Goal: Task Accomplishment & Management: Complete application form

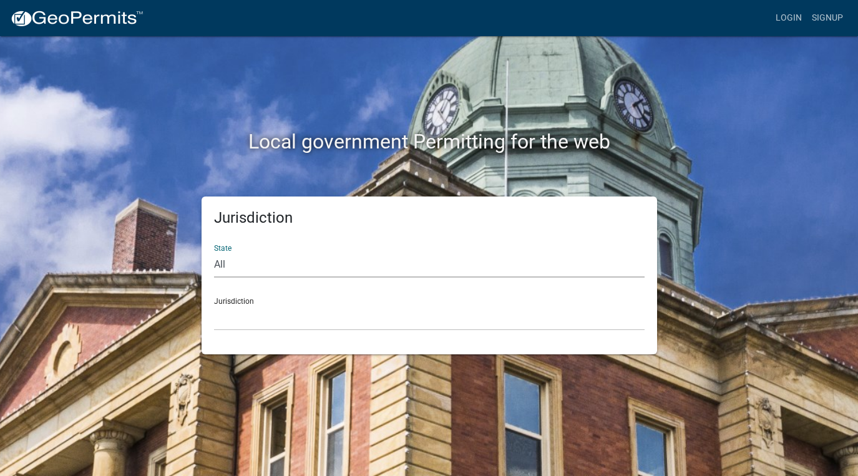
select select "[US_STATE]"
click at [271, 301] on div "Jurisdiction Carroll County, Georgia Cook County, Georgia Crawford County, Geor…" at bounding box center [429, 309] width 431 height 43
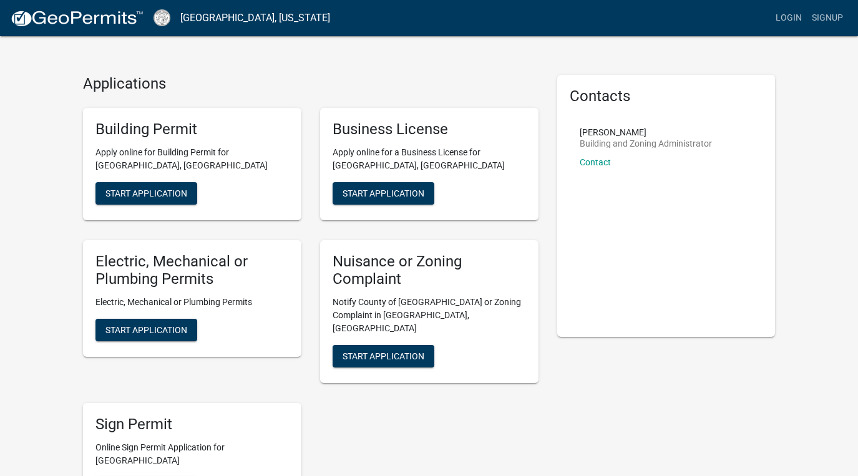
scroll to position [16, 0]
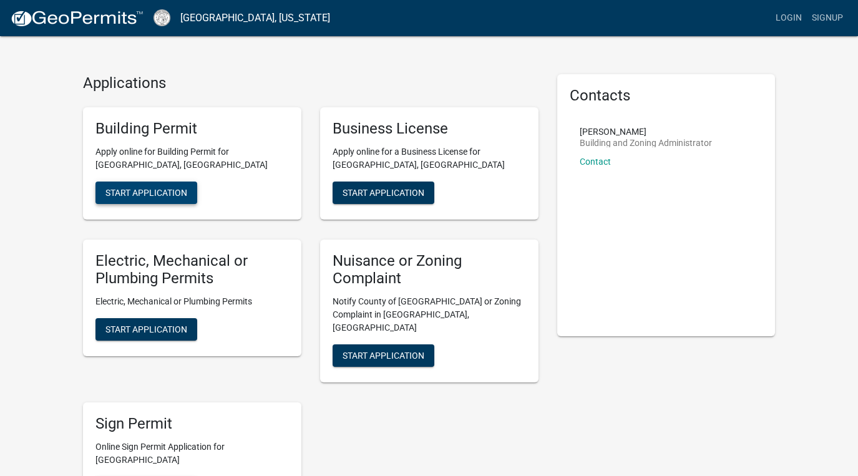
click at [173, 190] on span "Start Application" at bounding box center [146, 192] width 82 height 10
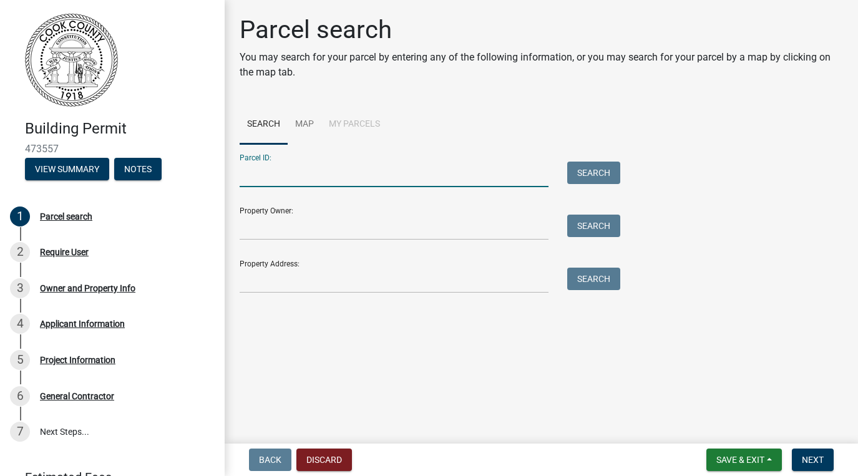
click at [360, 171] on input "Parcel ID:" at bounding box center [394, 175] width 309 height 26
type input "s009 024"
click at [611, 167] on button "Search" at bounding box center [593, 173] width 53 height 22
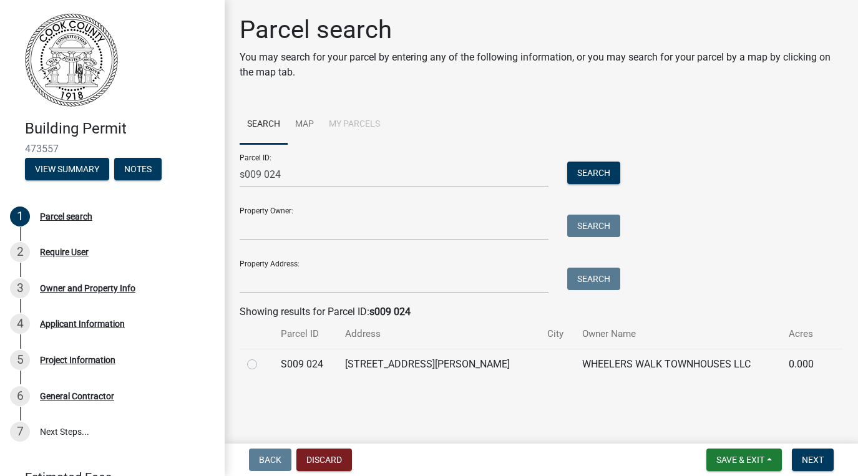
click at [575, 361] on td "WHEELERS WALK TOWNHOUSES LLC" at bounding box center [678, 364] width 207 height 31
click at [262, 357] on label at bounding box center [262, 357] width 0 height 0
click at [262, 361] on 024 "radio" at bounding box center [266, 361] width 8 height 8
radio 024 "true"
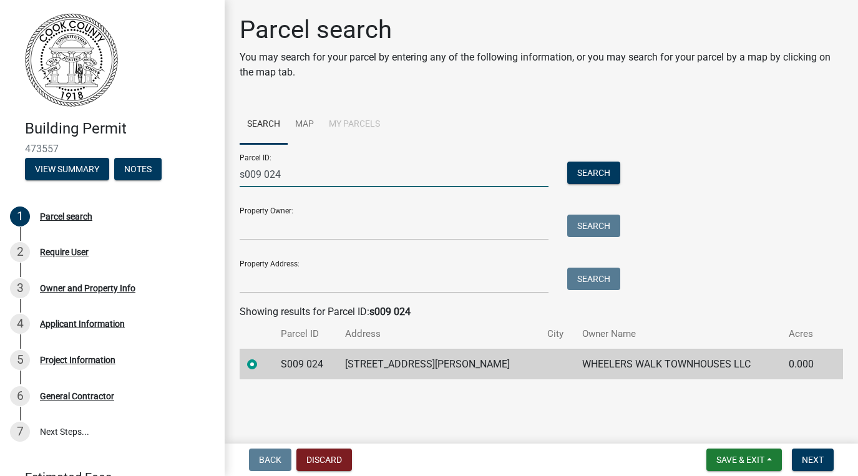
click at [301, 173] on input "s009 024" at bounding box center [394, 175] width 309 height 26
type input "s"
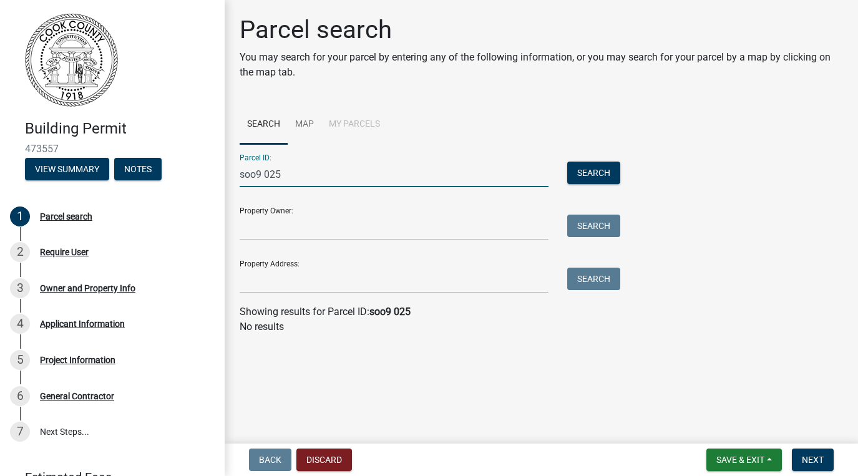
click at [254, 172] on input "soo9 025" at bounding box center [394, 175] width 309 height 26
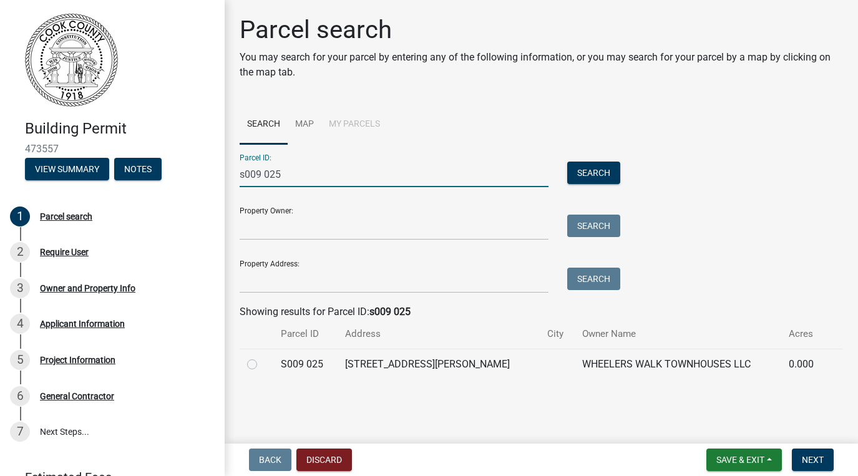
type input "s009 025"
click at [262, 357] on label at bounding box center [262, 357] width 0 height 0
click at [262, 365] on 025 "radio" at bounding box center [266, 361] width 8 height 8
radio 025 "true"
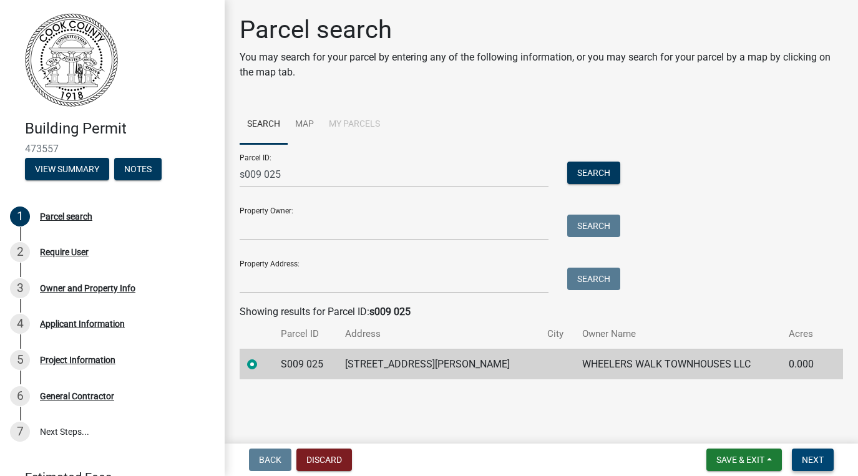
click at [815, 456] on span "Next" at bounding box center [813, 460] width 22 height 10
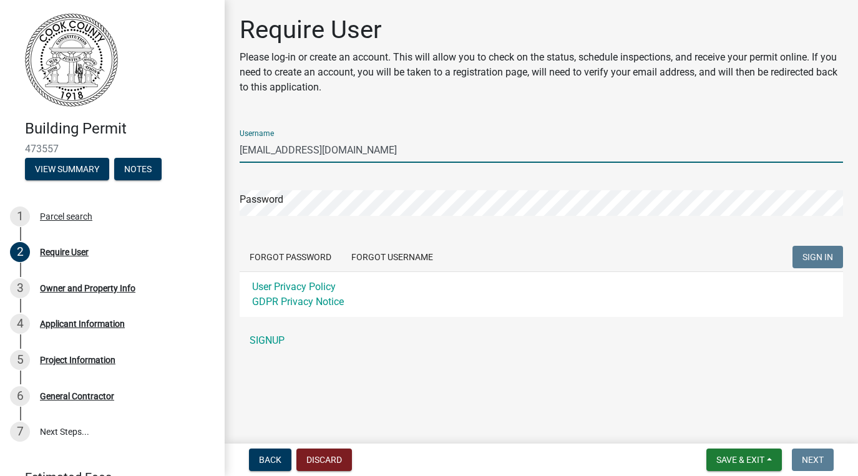
type input "[EMAIL_ADDRESS][DOMAIN_NAME]"
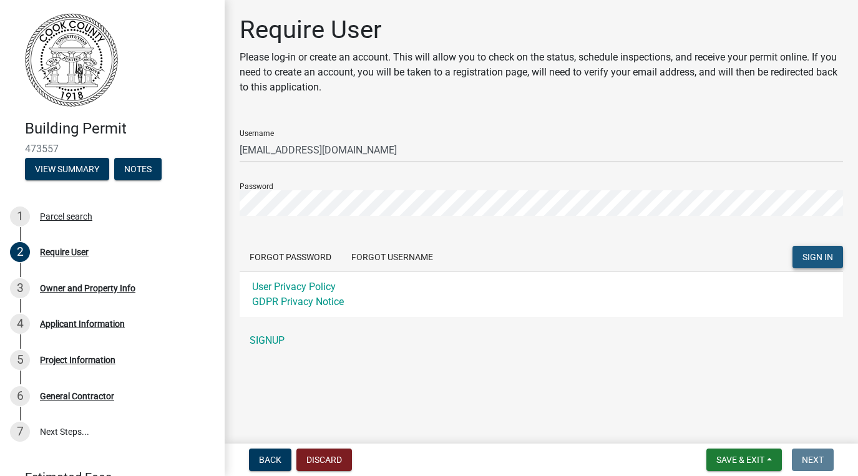
click at [812, 261] on span "SIGN IN" at bounding box center [817, 257] width 31 height 10
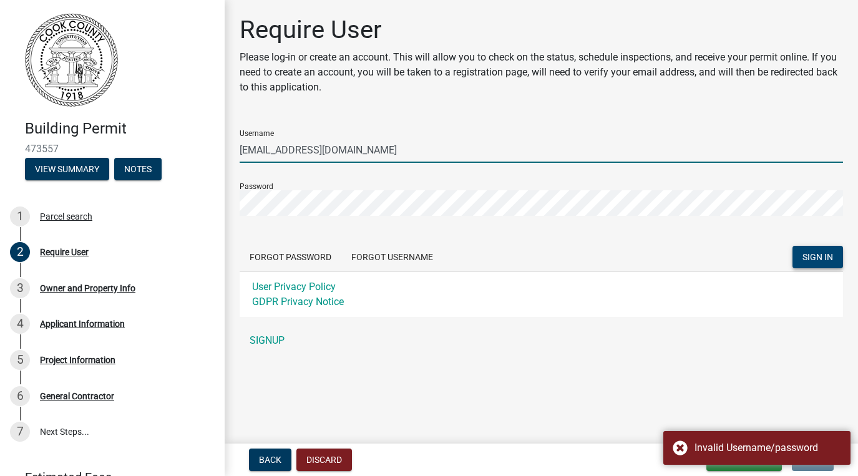
click at [348, 152] on input "[EMAIL_ADDRESS][DOMAIN_NAME]" at bounding box center [541, 150] width 603 height 26
click at [347, 152] on input "[EMAIL_ADDRESS][DOMAIN_NAME]" at bounding box center [541, 150] width 603 height 26
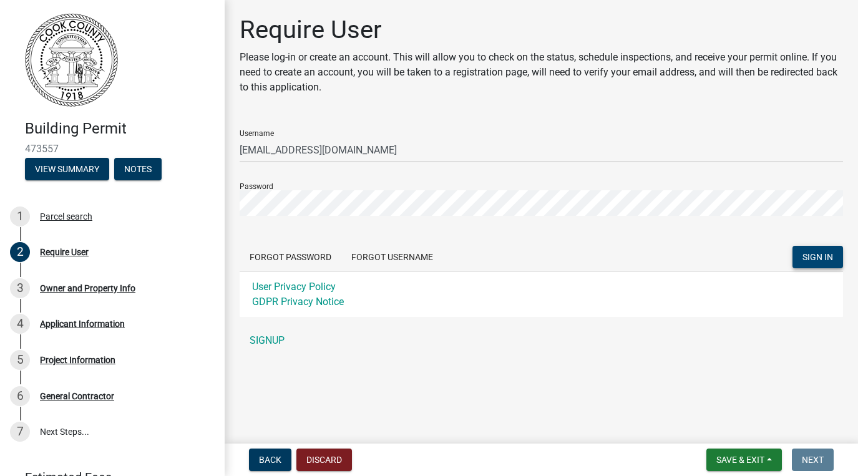
click at [298, 236] on form "Username sethcarloinv@gmail.com Password Forgot Password Forgot Username SIGN I…" at bounding box center [541, 218] width 603 height 197
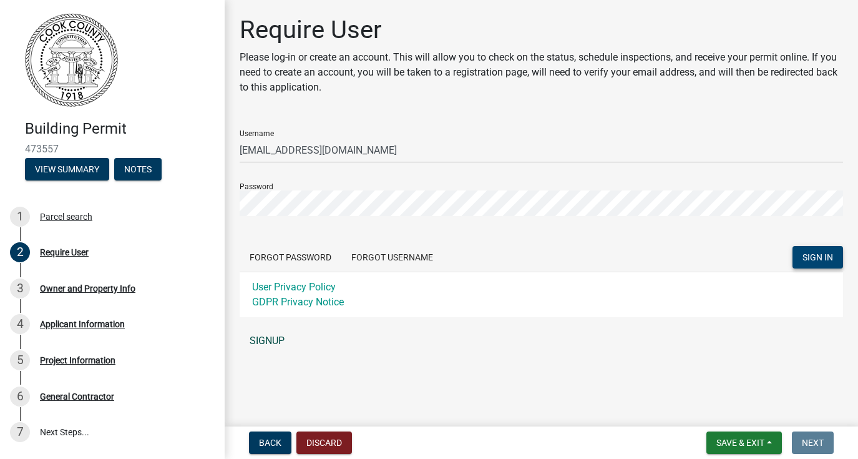
click at [273, 336] on link "SIGNUP" at bounding box center [541, 340] width 603 height 25
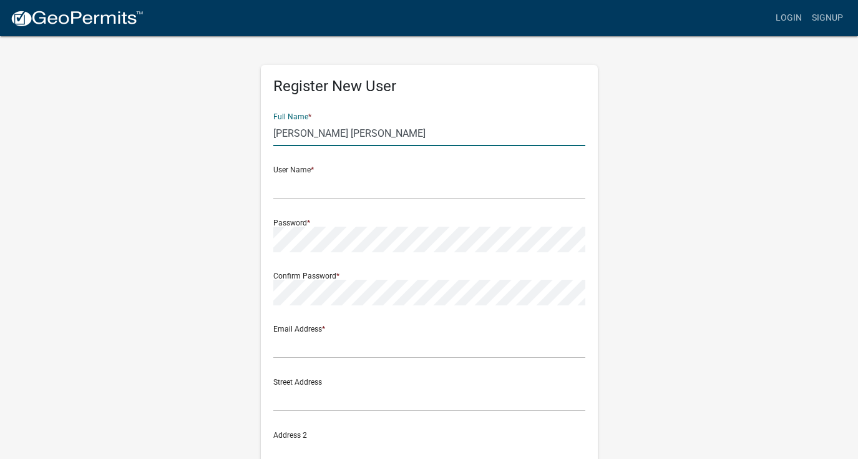
type input "seth joseph carlo"
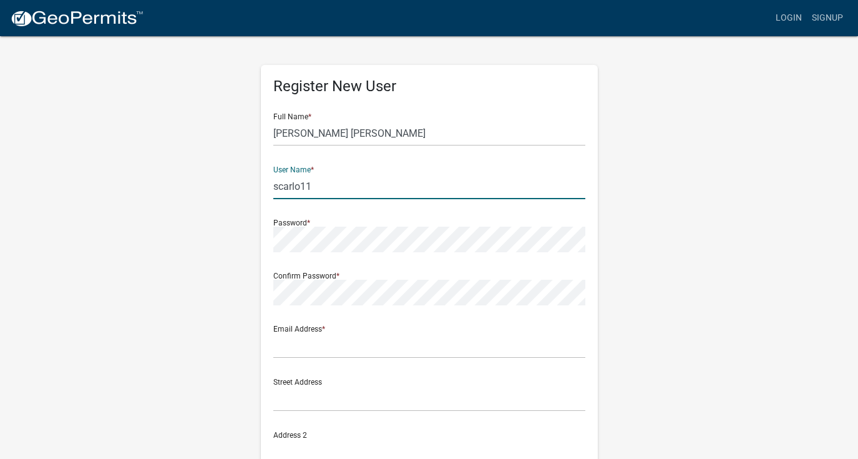
type input "scarlo11"
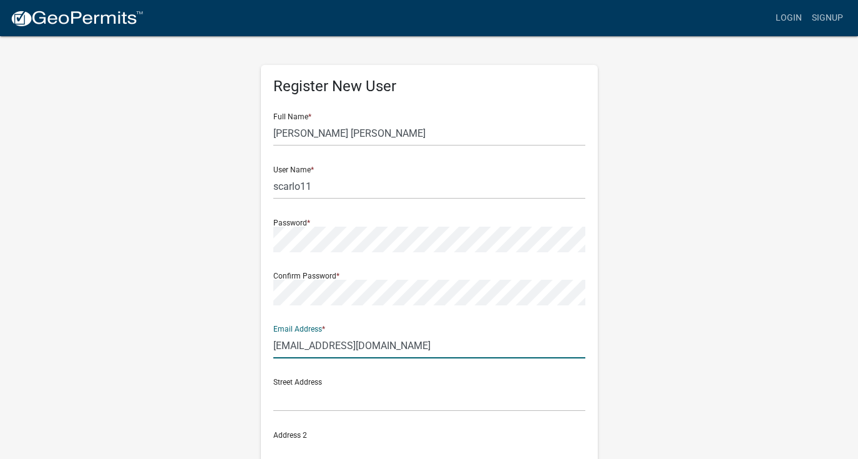
type input "[EMAIL_ADDRESS][DOMAIN_NAME]"
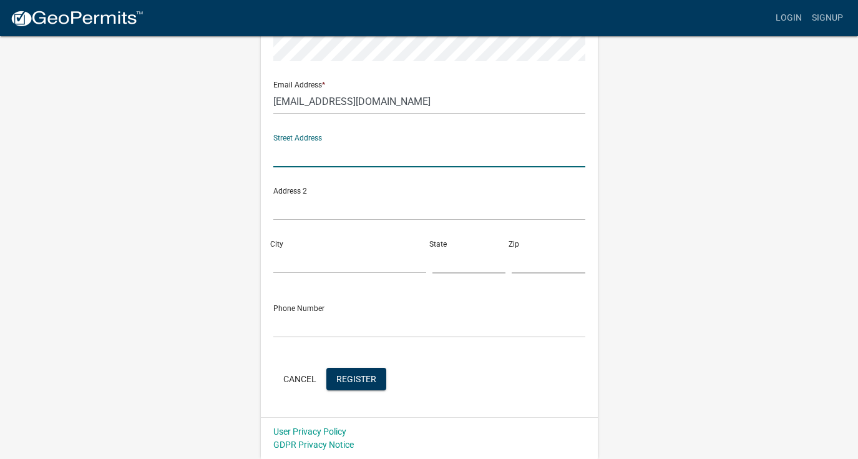
scroll to position [243, 0]
type input "512 barfield st"
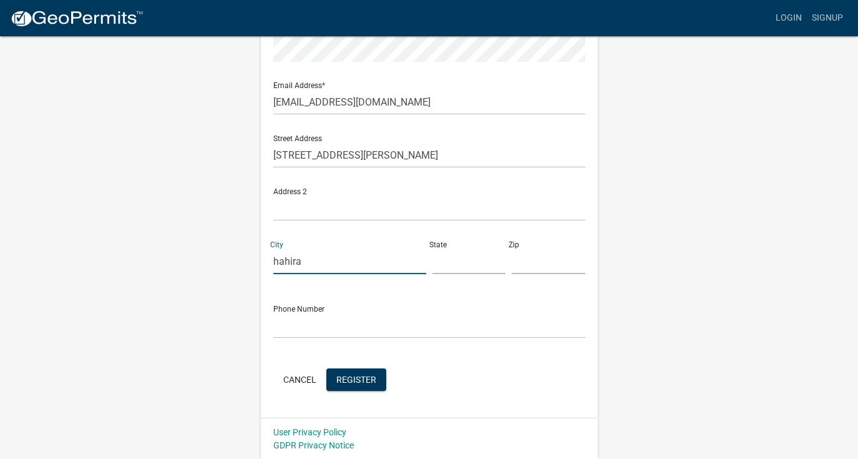
type input "hahira"
type input "ga"
type input "3162"
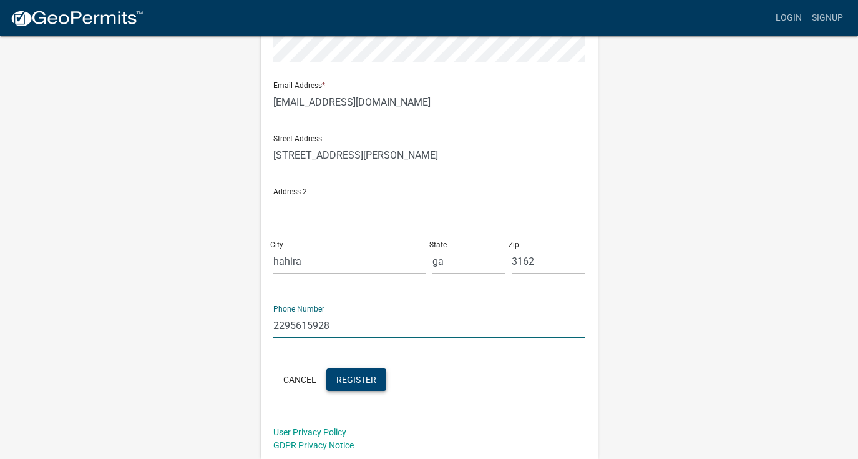
type input "2295615928"
click at [351, 382] on span "Register" at bounding box center [356, 379] width 40 height 10
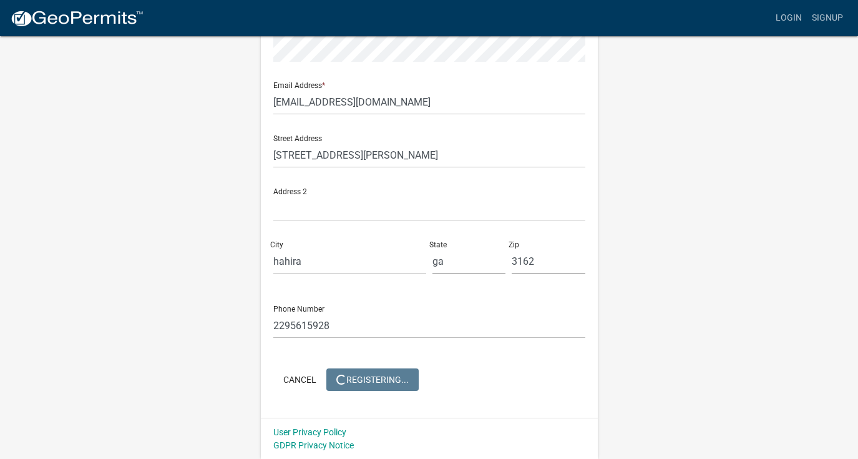
scroll to position [0, 0]
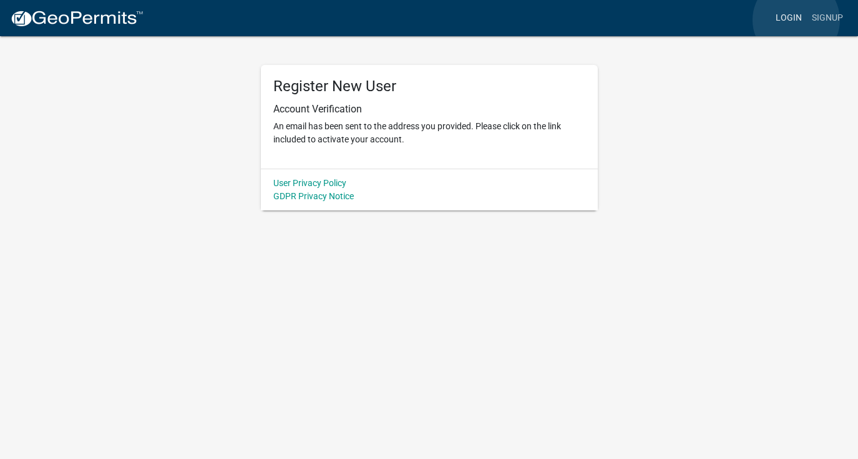
click at [796, 20] on link "Login" at bounding box center [789, 18] width 36 height 24
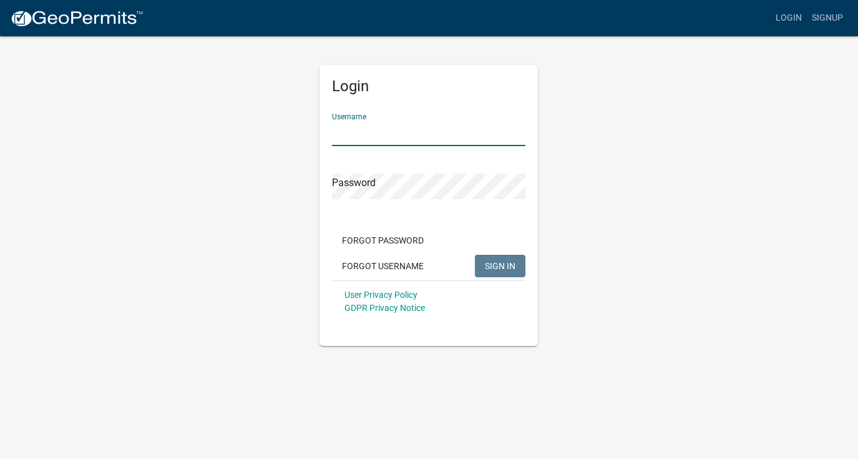
type input "scarlo11"
click at [500, 265] on button "SIGN IN" at bounding box center [500, 266] width 51 height 22
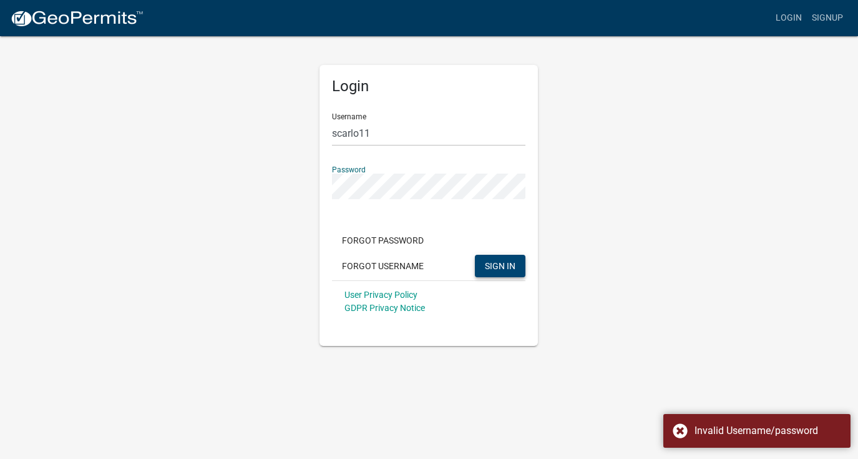
click at [508, 268] on span "SIGN IN" at bounding box center [500, 265] width 31 height 10
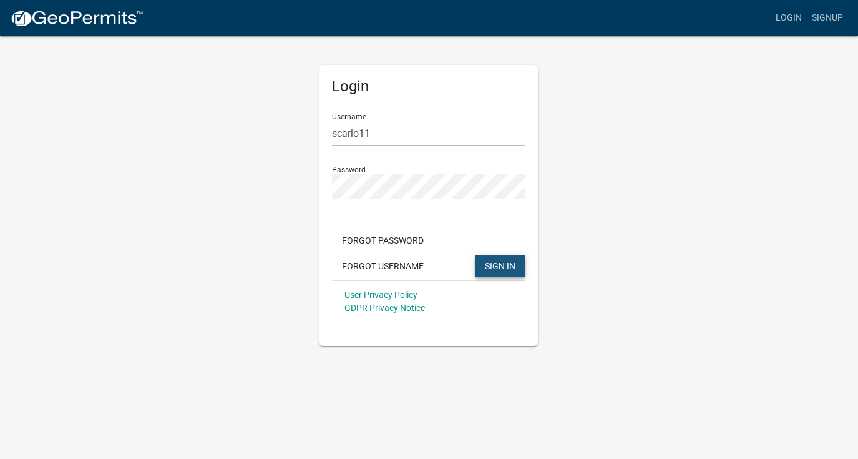
click at [490, 275] on button "SIGN IN" at bounding box center [500, 266] width 51 height 22
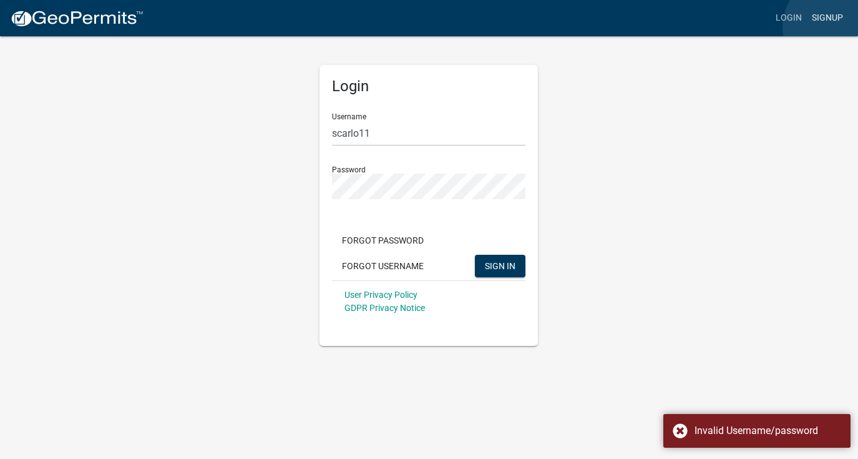
click at [834, 27] on link "Signup" at bounding box center [827, 18] width 41 height 24
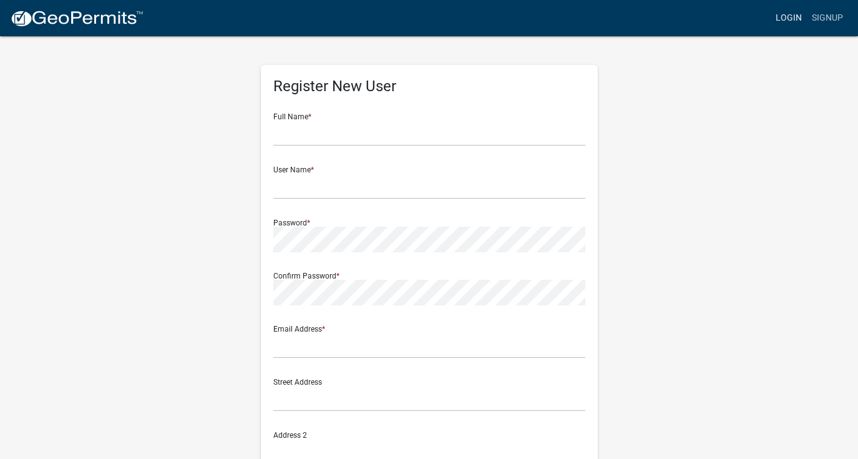
click at [789, 18] on link "Login" at bounding box center [789, 18] width 36 height 24
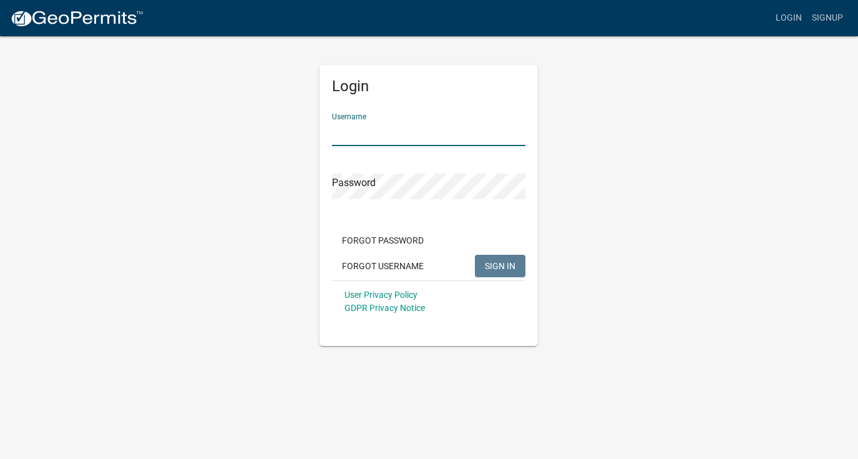
type input "scarlo11"
click at [499, 266] on span "SIGN IN" at bounding box center [500, 265] width 31 height 10
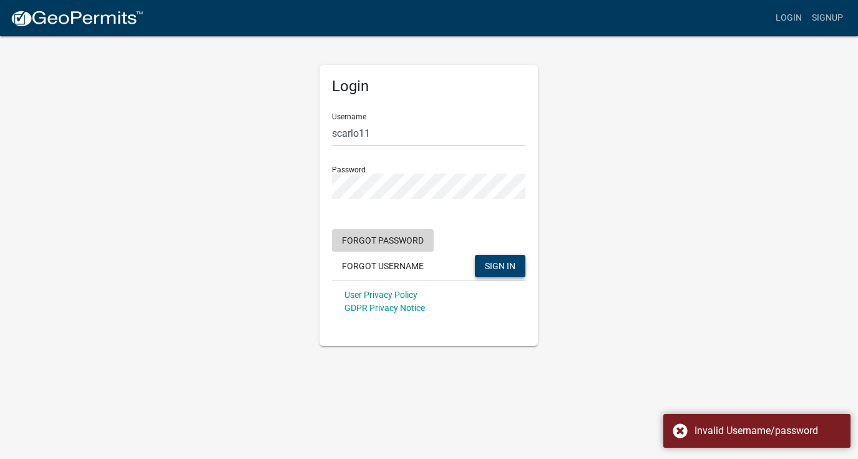
click at [401, 243] on button "Forgot Password" at bounding box center [383, 240] width 102 height 22
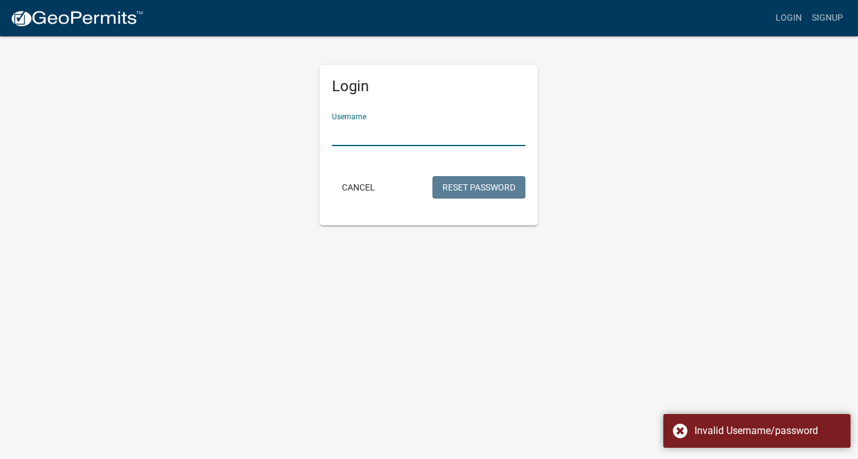
type input "scarlo11"
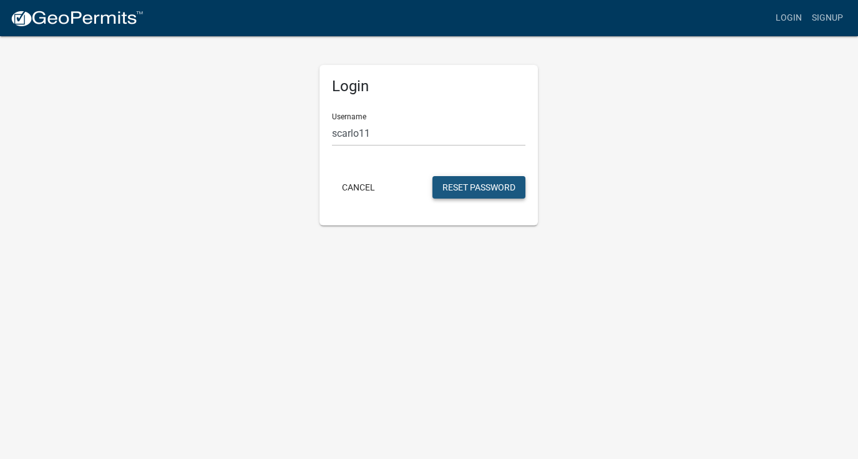
click at [460, 191] on button "Reset Password" at bounding box center [478, 187] width 93 height 22
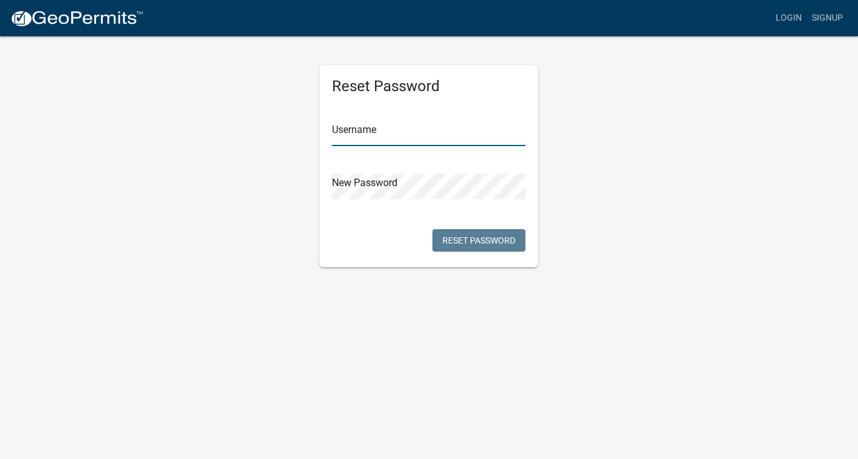
click at [429, 129] on input "text" at bounding box center [428, 133] width 193 height 26
type input "scarlo11"
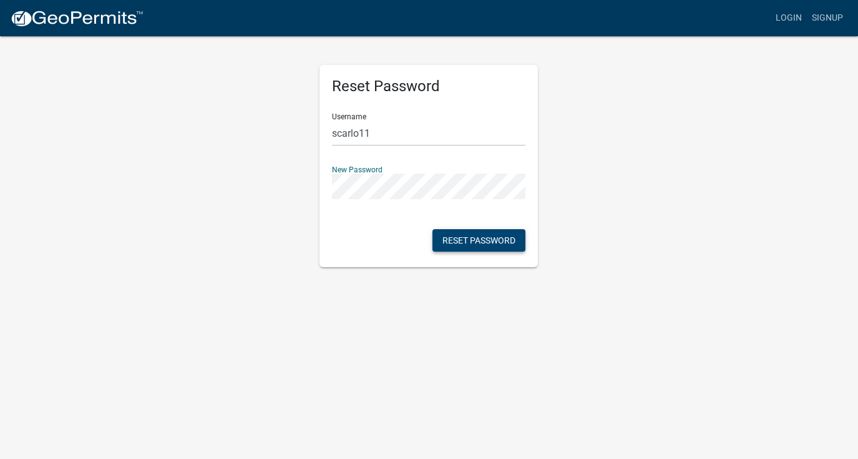
click at [484, 241] on button "Reset Password" at bounding box center [478, 240] width 93 height 22
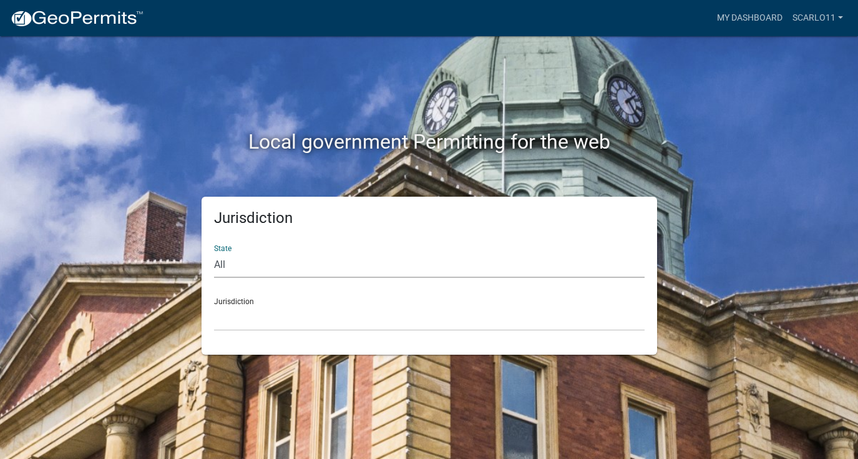
select select "[US_STATE]"
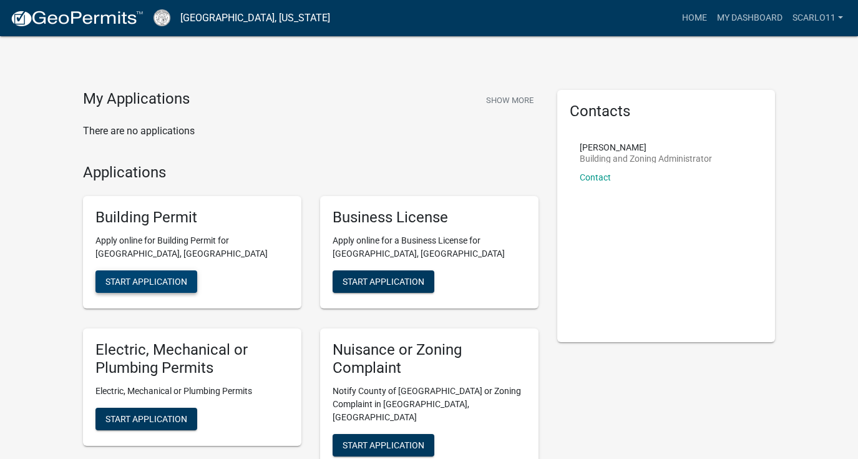
click at [167, 276] on span "Start Application" at bounding box center [146, 281] width 82 height 10
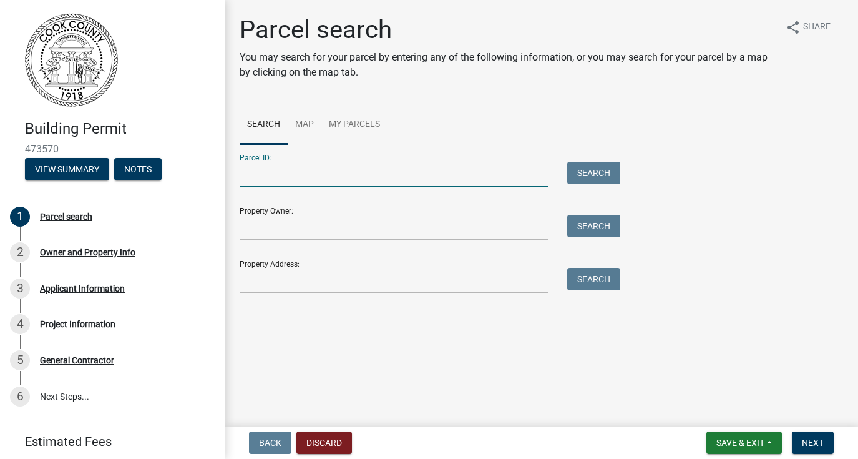
click at [300, 172] on input "Parcel ID:" at bounding box center [394, 175] width 309 height 26
type input "s009 024"
click at [599, 179] on button "Search" at bounding box center [593, 173] width 53 height 22
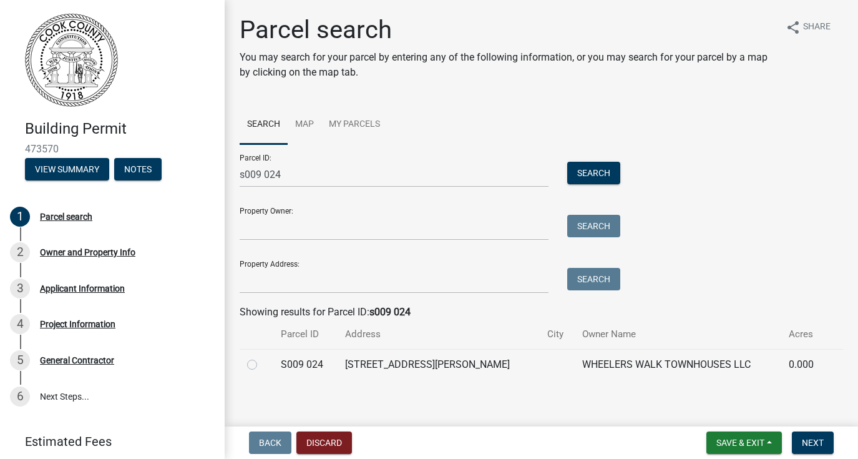
click at [262, 357] on label at bounding box center [262, 357] width 0 height 0
click at [262, 365] on 024 "radio" at bounding box center [266, 361] width 8 height 8
radio 024 "true"
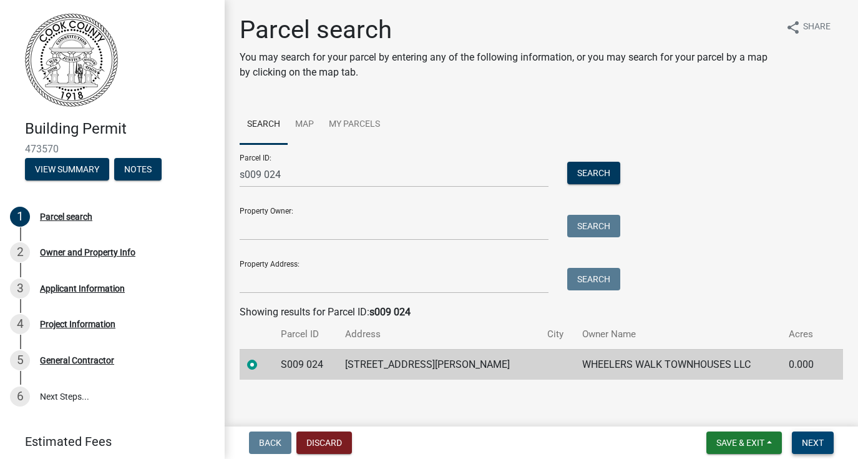
click at [799, 437] on button "Next" at bounding box center [813, 442] width 42 height 22
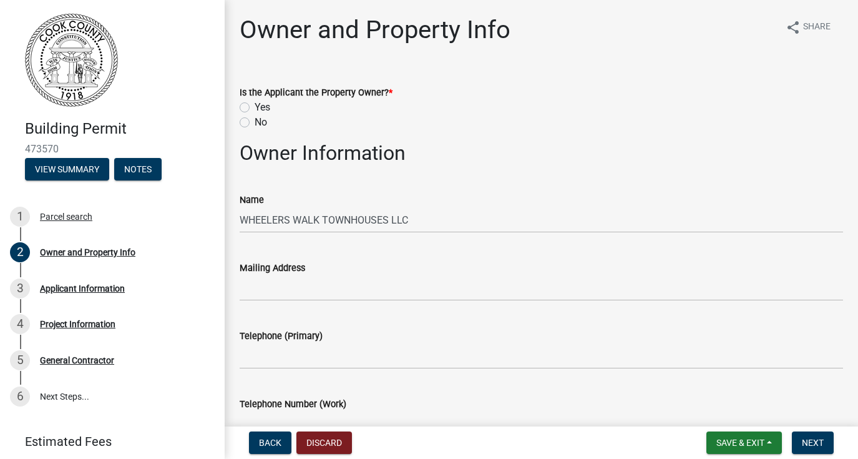
click at [255, 105] on label "Yes" at bounding box center [263, 107] width 16 height 15
click at [255, 105] on input "Yes" at bounding box center [259, 104] width 8 height 8
radio input "true"
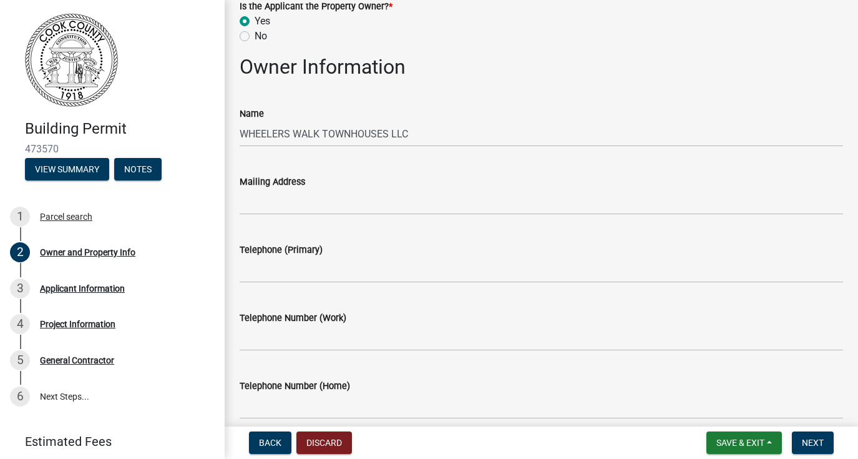
scroll to position [96, 0]
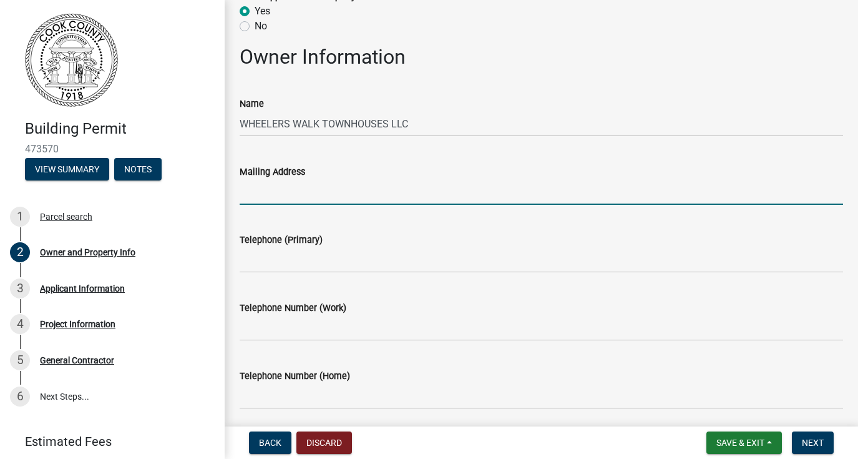
click at [277, 185] on input "Mailing Address" at bounding box center [541, 192] width 603 height 26
type input "[STREET_ADDRESS]"
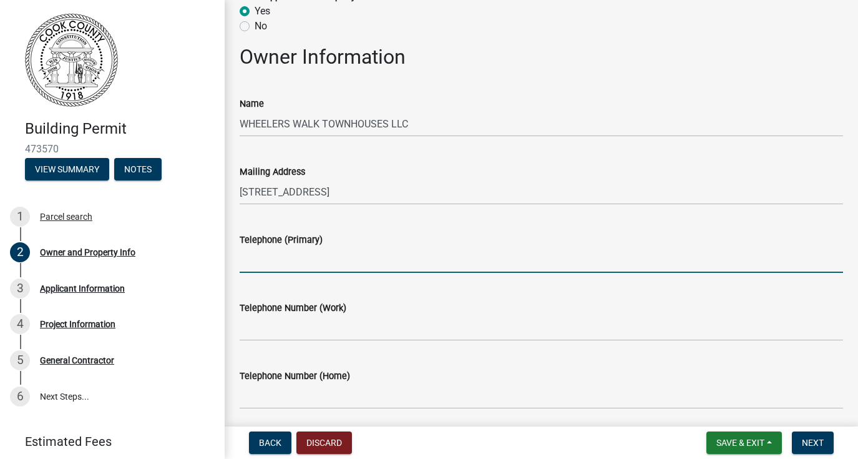
click at [300, 266] on input "Telephone (Primary)" at bounding box center [541, 260] width 603 height 26
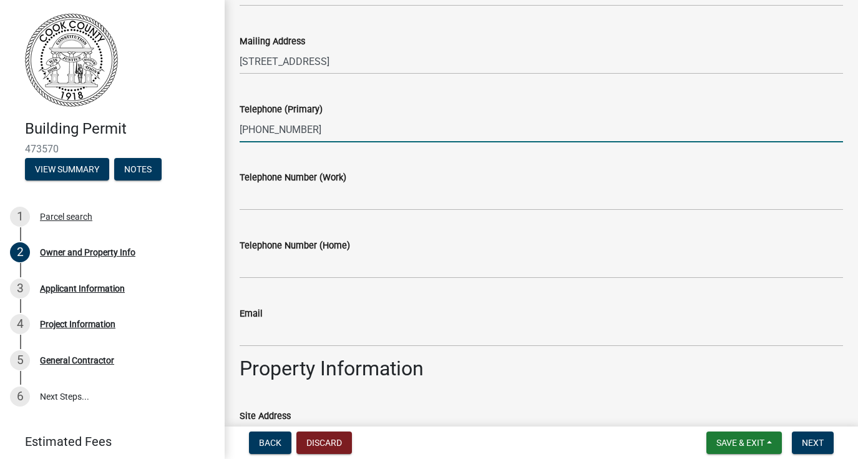
scroll to position [243, 0]
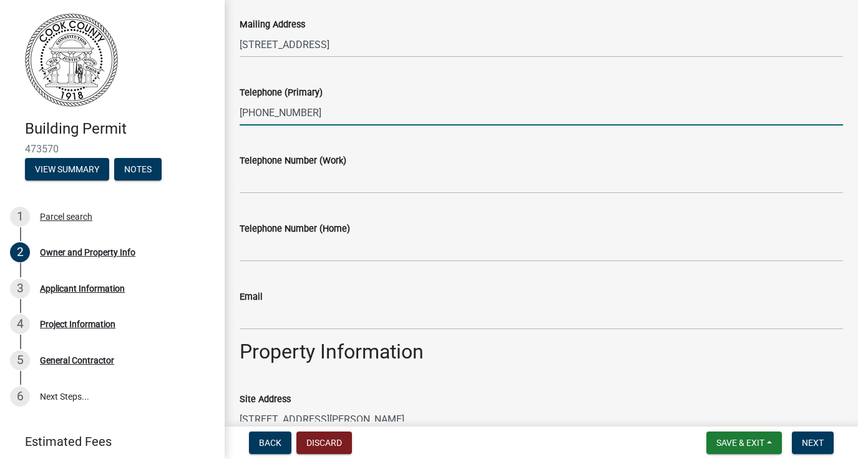
type input "[PHONE_NUMBER]"
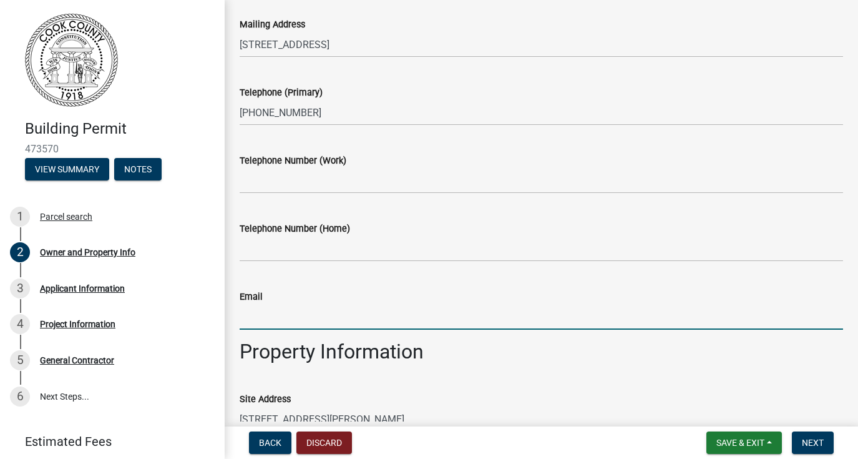
click at [309, 321] on input "Email" at bounding box center [541, 317] width 603 height 26
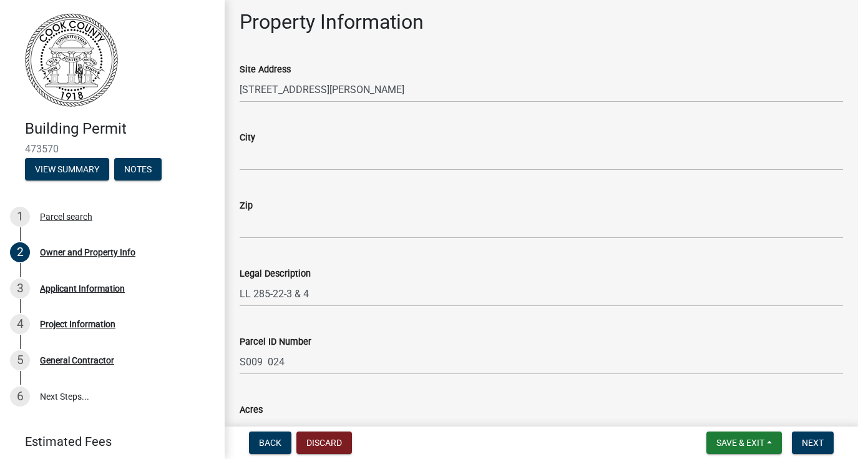
scroll to position [573, 0]
type input "[EMAIL_ADDRESS][DOMAIN_NAME]"
click at [293, 149] on input "City" at bounding box center [541, 157] width 603 height 26
type input "sparks"
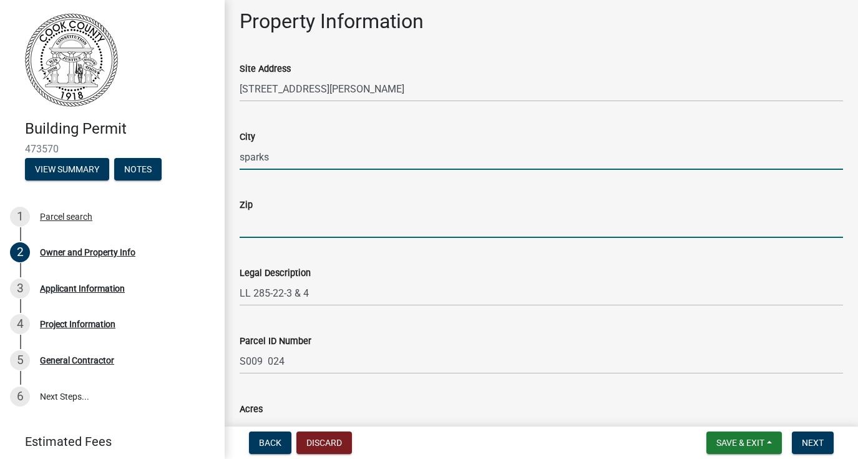
click at [266, 223] on input "Zip" at bounding box center [541, 225] width 603 height 26
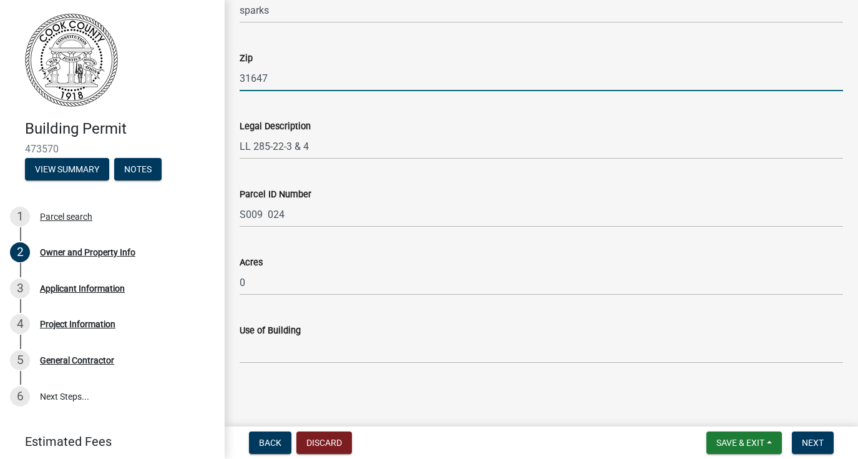
scroll to position [0, 0]
type input "31647"
click at [290, 349] on input "Use of Building" at bounding box center [541, 351] width 603 height 26
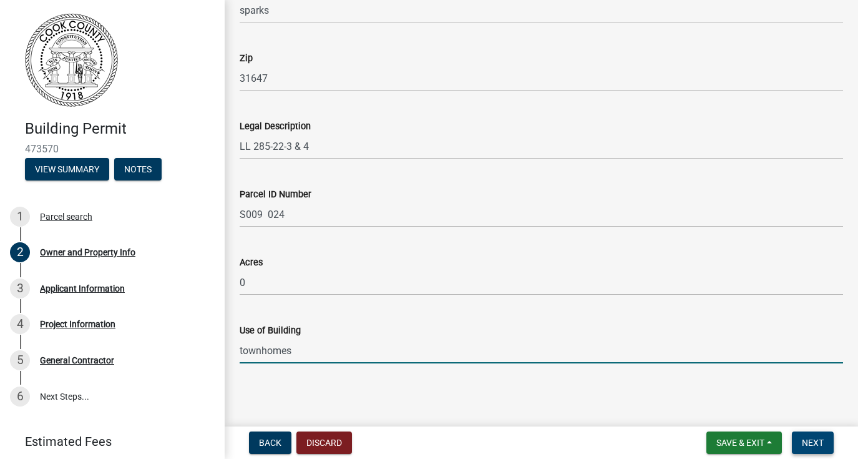
type input "townhomes"
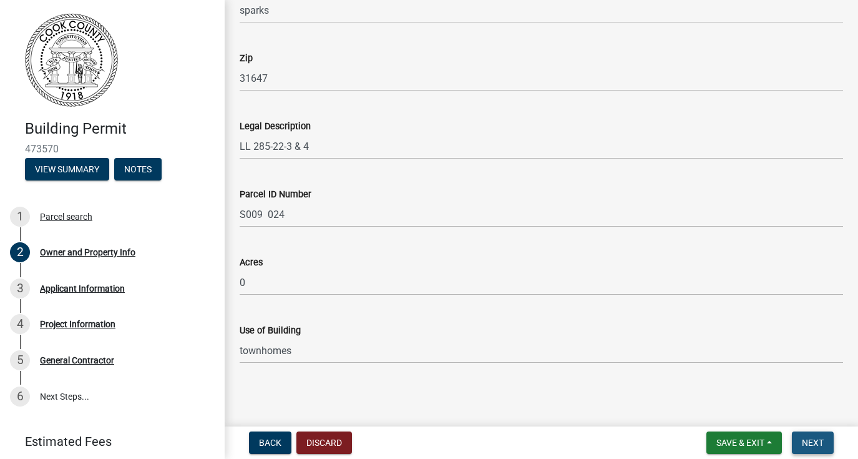
click at [815, 441] on span "Next" at bounding box center [813, 442] width 22 height 10
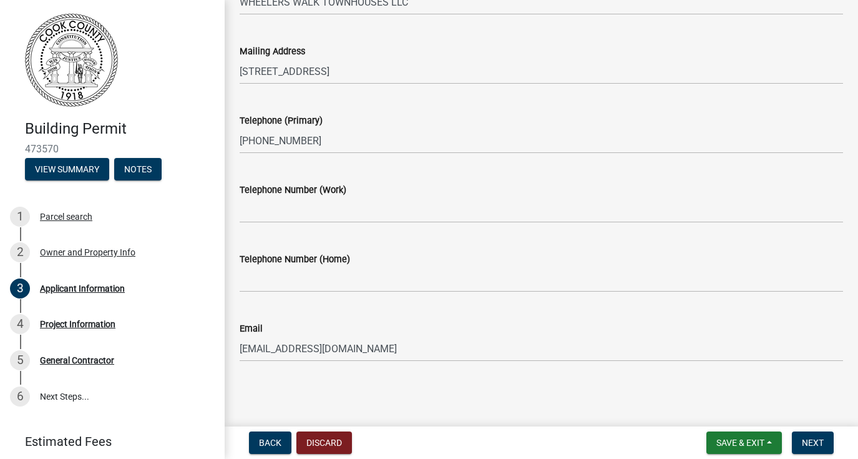
scroll to position [113, 0]
click at [825, 440] on button "Next" at bounding box center [813, 442] width 42 height 22
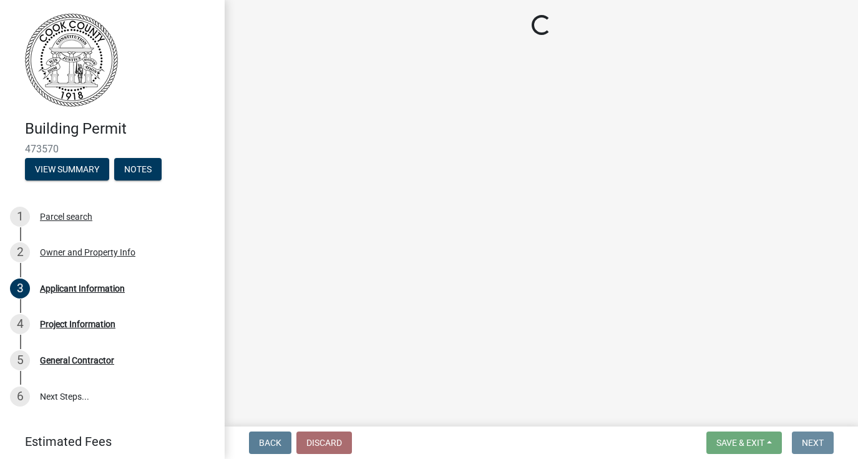
scroll to position [0, 0]
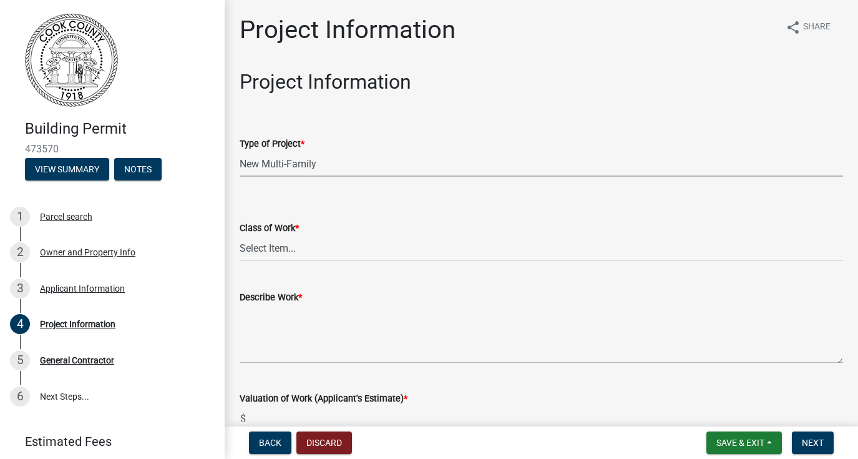
select select "86193521-df92-4050-845a-897e448d88ac"
select select "f413462a-a798-4a98-8478-fb6197e89690"
click at [298, 300] on label "Describe Work *" at bounding box center [271, 297] width 62 height 9
click at [298, 304] on textarea "Describe Work *" at bounding box center [541, 333] width 603 height 59
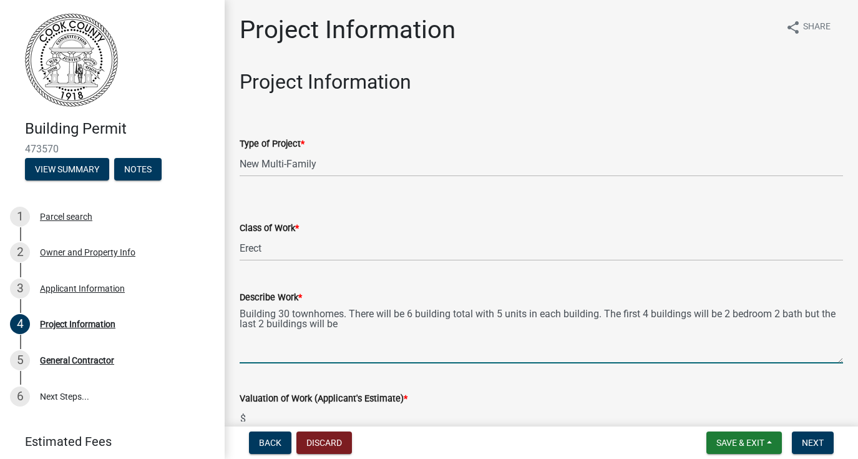
drag, startPoint x: 347, startPoint y: 327, endPoint x: 349, endPoint y: 311, distance: 16.4
click at [349, 311] on textarea "Building 30 townhomes. There will be 6 building total with 5 units in each buil…" at bounding box center [541, 333] width 603 height 59
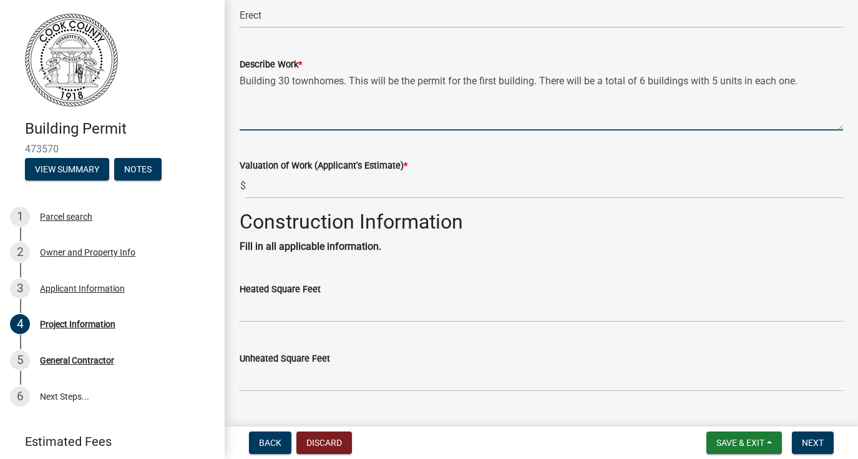
scroll to position [235, 0]
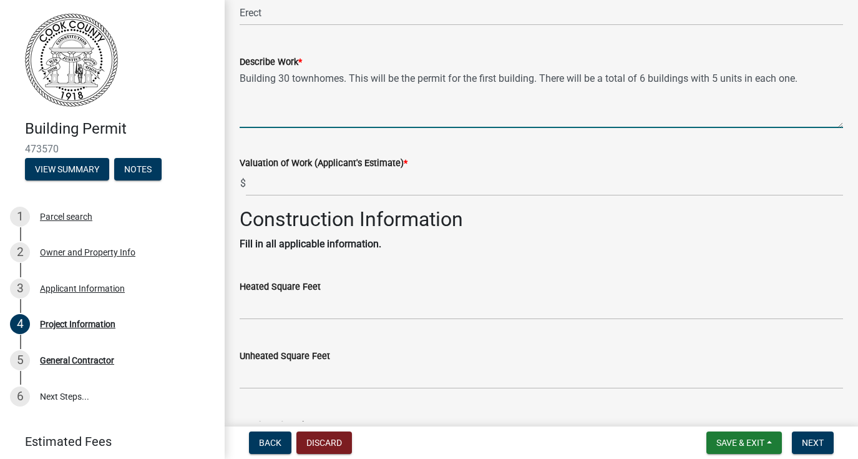
type textarea "Building 30 townhomes. This will be the permit for the first building. There wi…"
click at [275, 185] on input "text" at bounding box center [544, 183] width 597 height 26
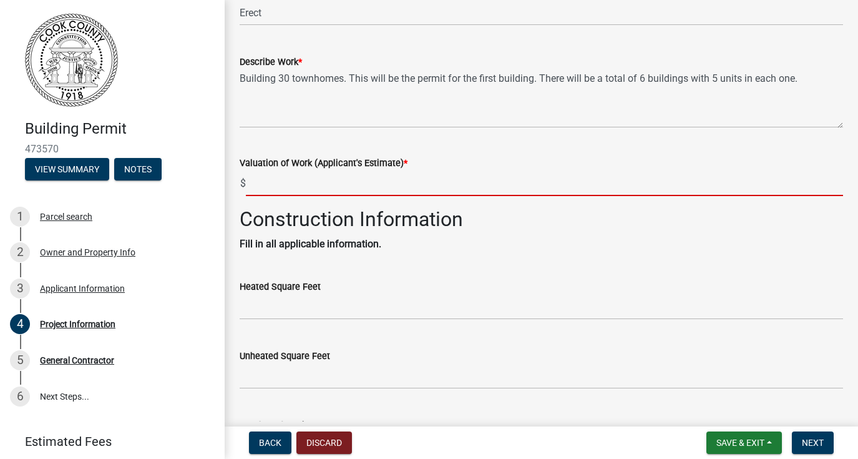
type input "$"
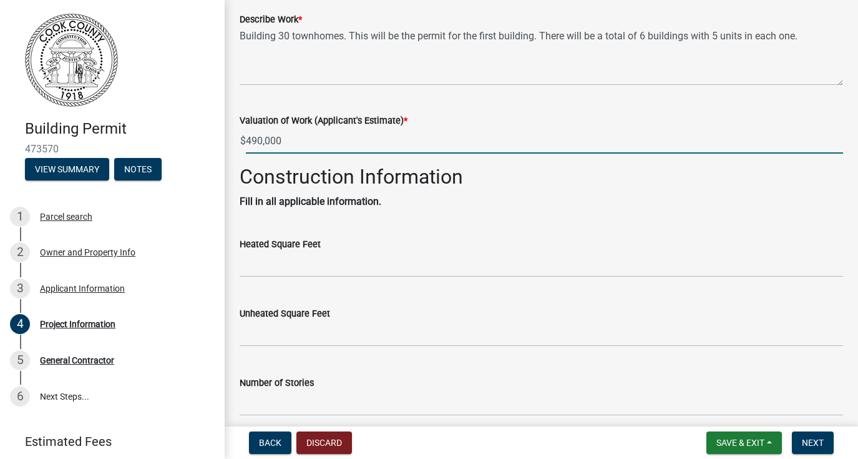
scroll to position [294, 0]
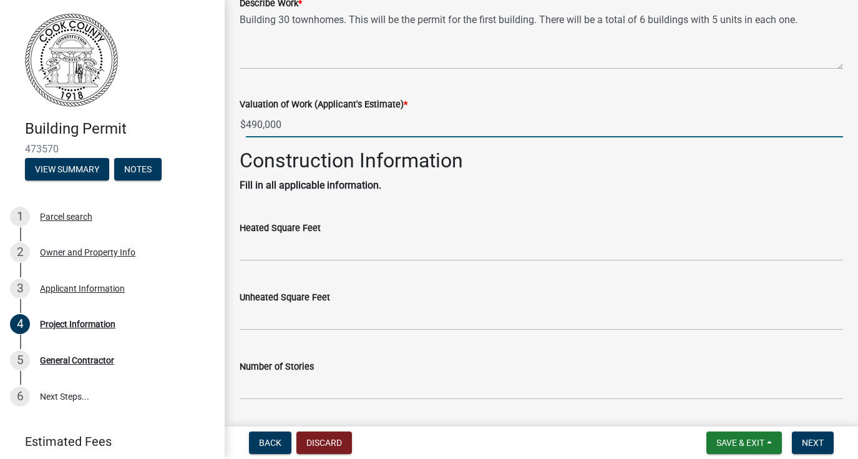
click at [262, 124] on input "490,000" at bounding box center [544, 125] width 597 height 26
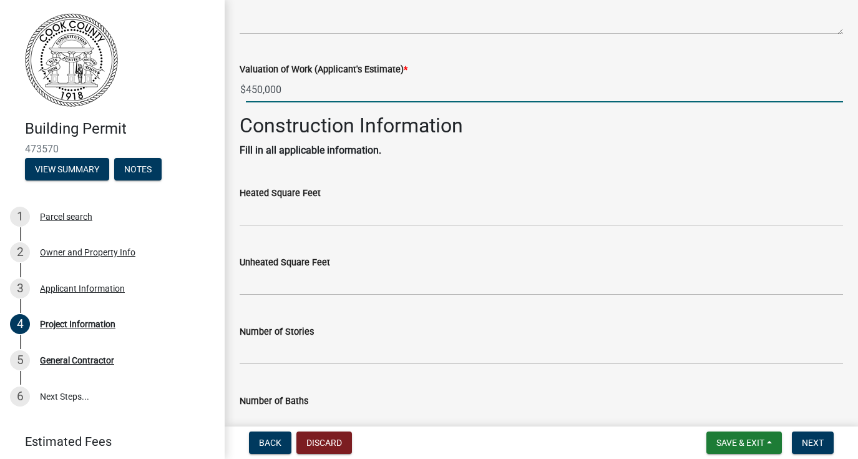
scroll to position [331, 0]
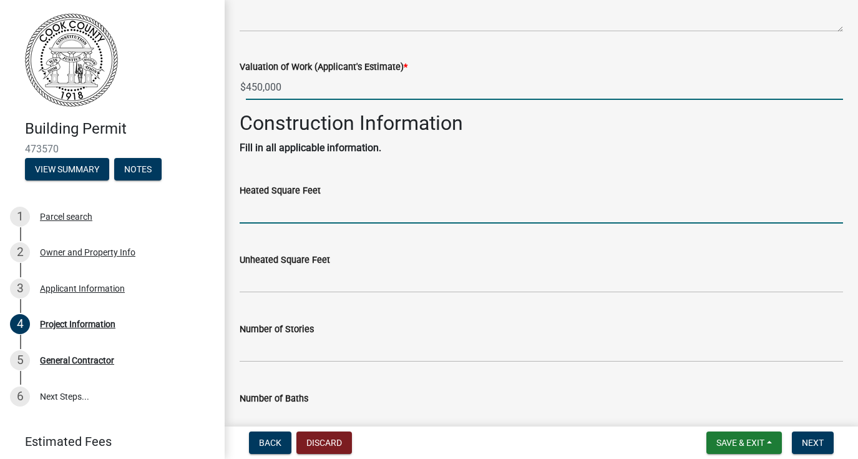
type input "450000"
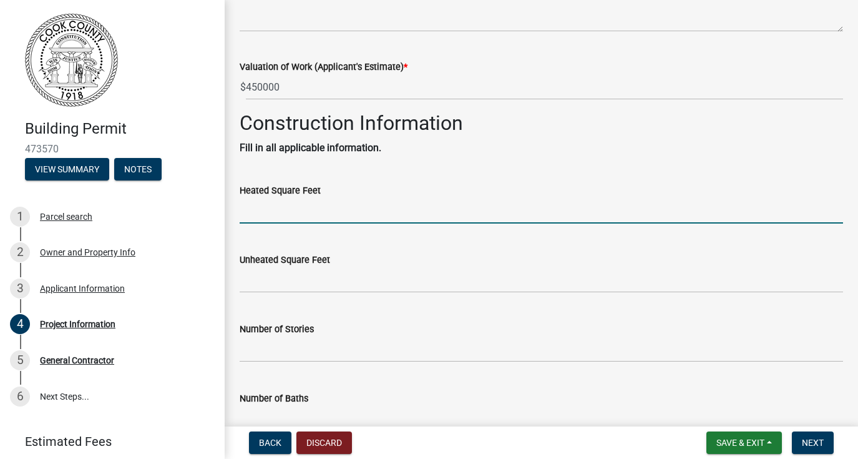
click at [273, 208] on input "text" at bounding box center [541, 211] width 603 height 26
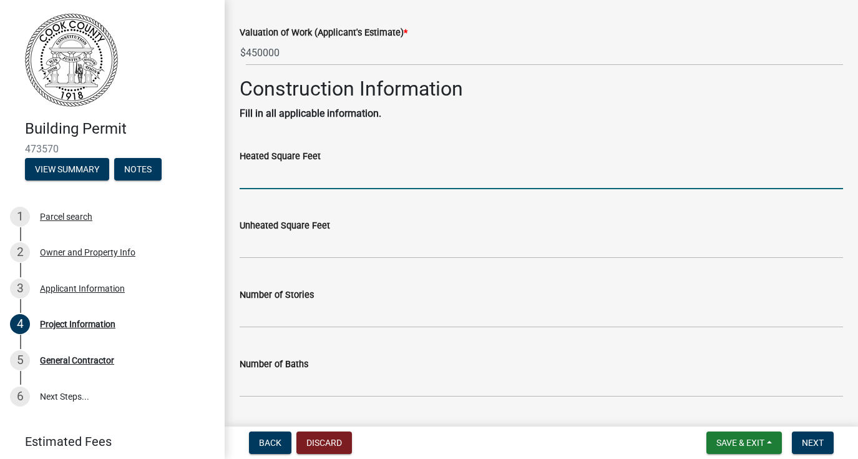
scroll to position [367, 0]
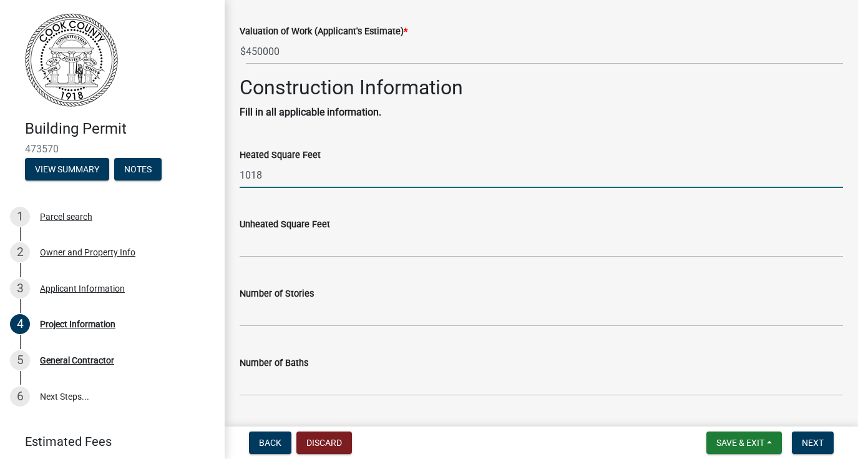
type input "1018"
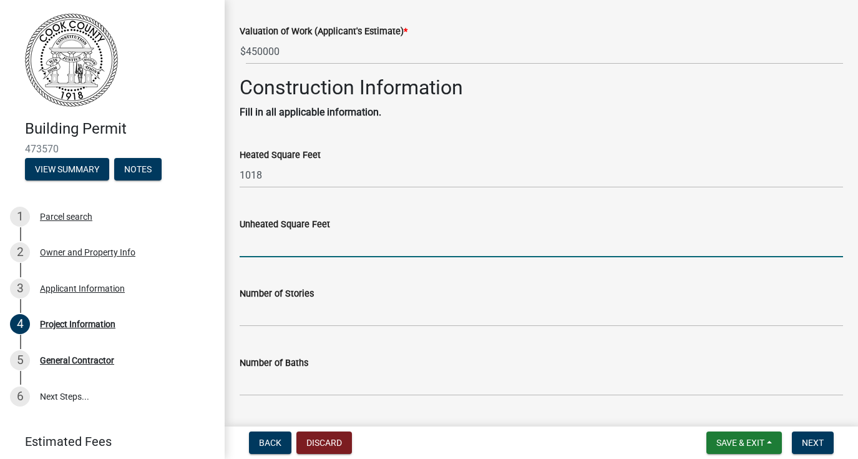
click at [284, 251] on input "text" at bounding box center [541, 244] width 603 height 26
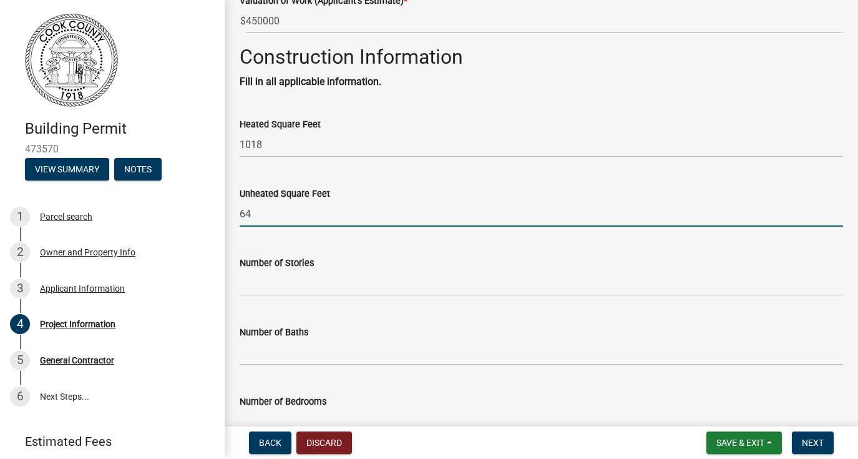
scroll to position [407, 0]
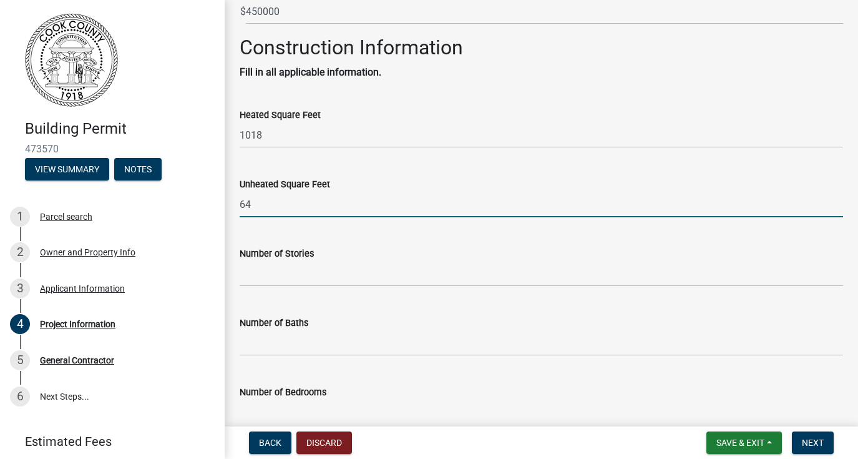
type input "64"
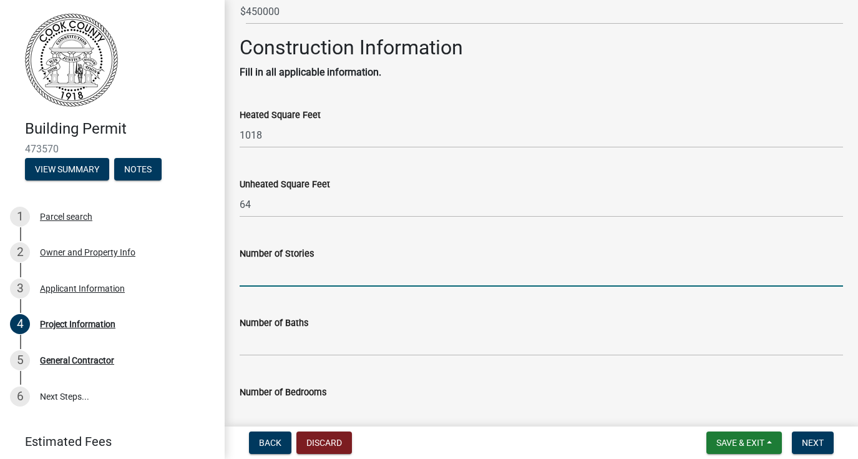
click at [275, 271] on input "text" at bounding box center [541, 274] width 603 height 26
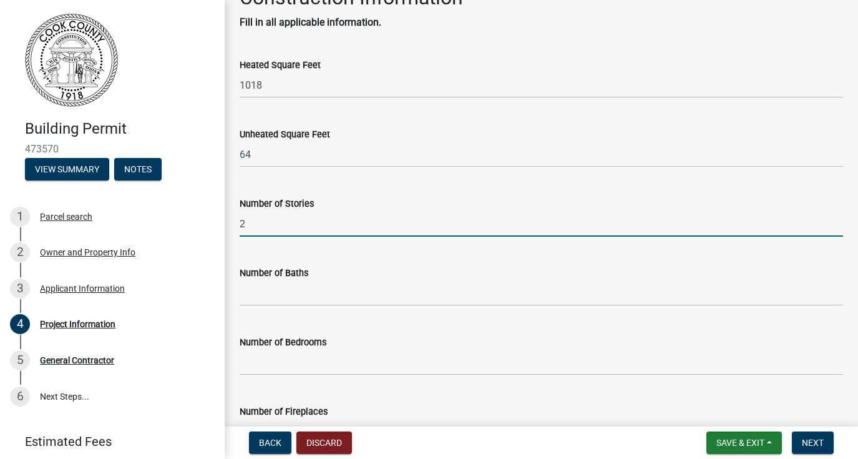
scroll to position [468, 0]
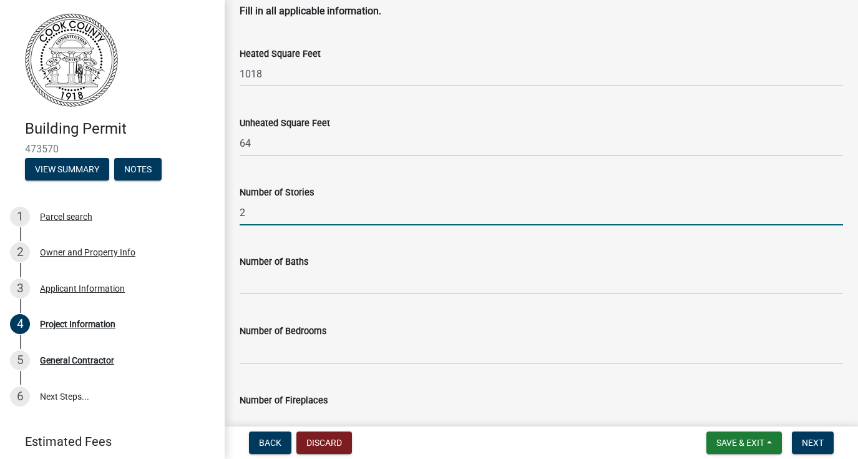
type input "2"
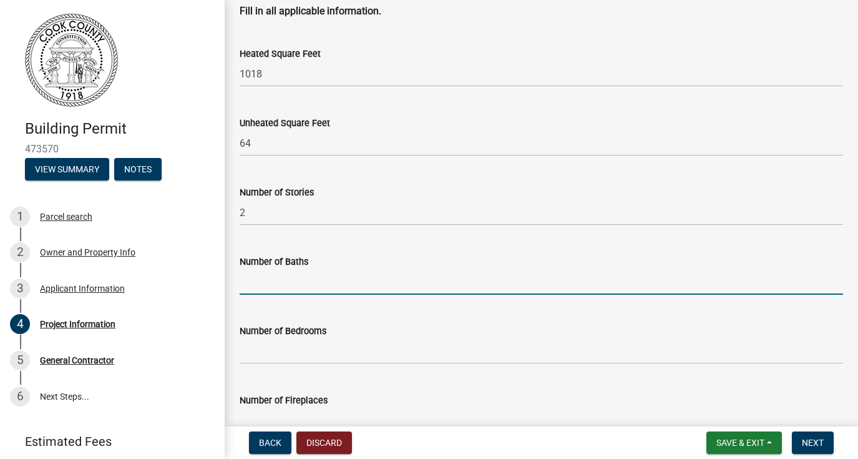
click at [277, 290] on input "text" at bounding box center [541, 282] width 603 height 26
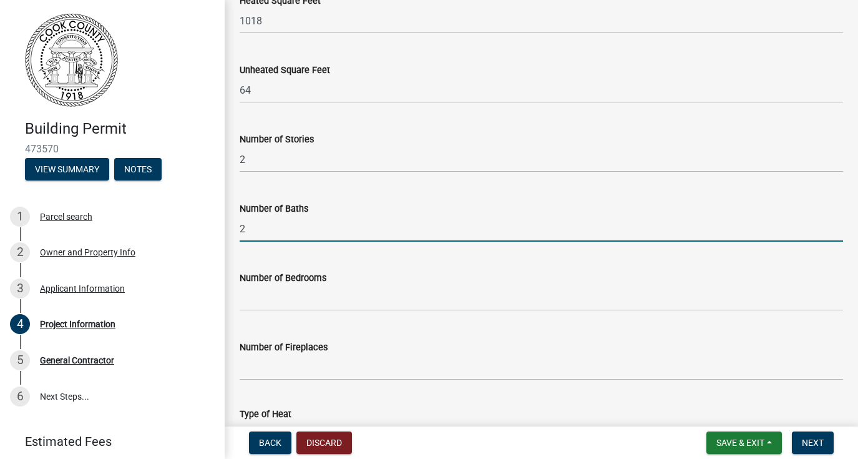
scroll to position [522, 0]
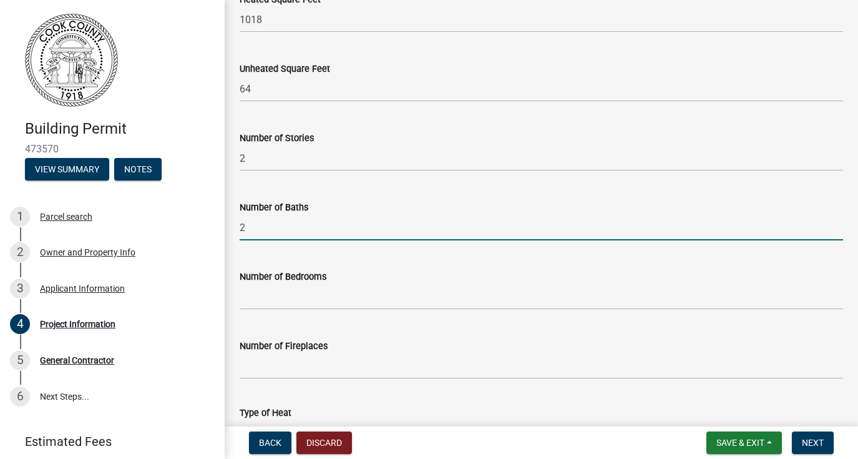
type input "2"
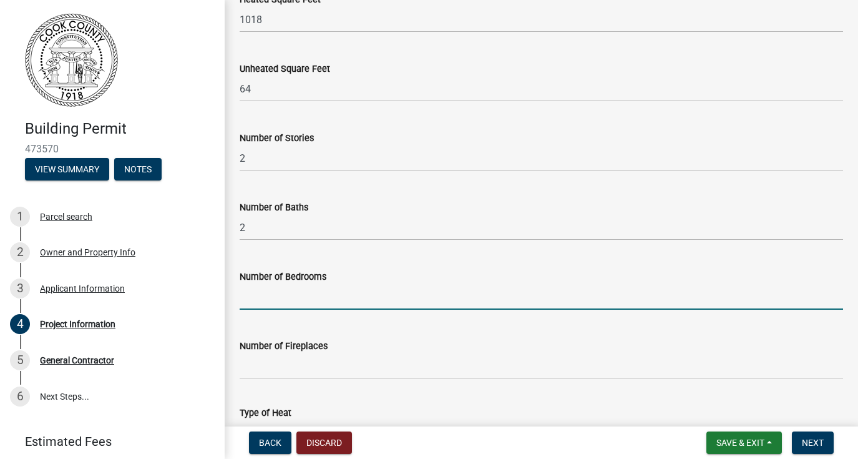
click at [277, 288] on input "text" at bounding box center [541, 297] width 603 height 26
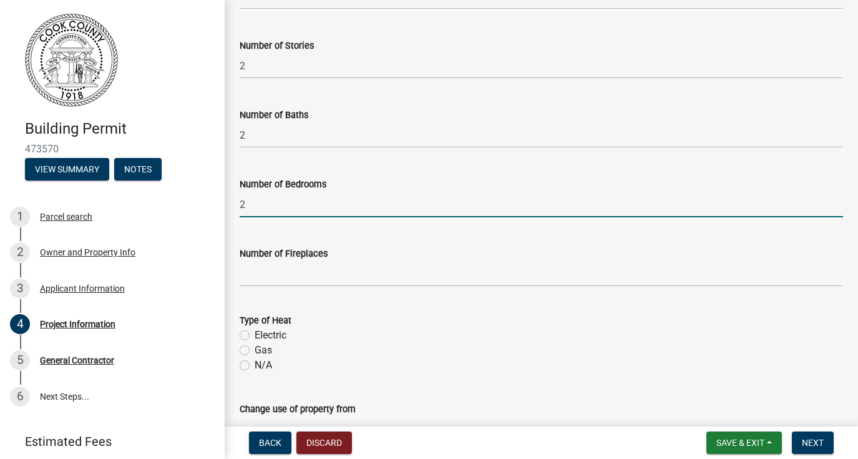
scroll to position [615, 0]
type input "2"
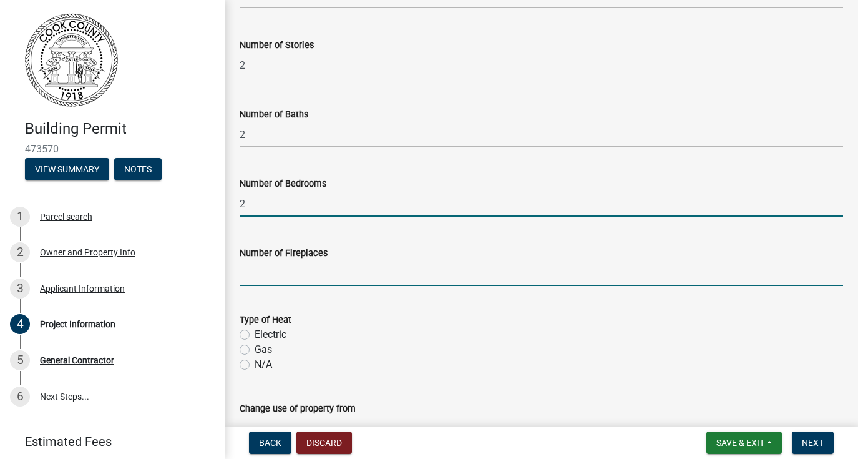
click at [271, 278] on input "text" at bounding box center [541, 273] width 603 height 26
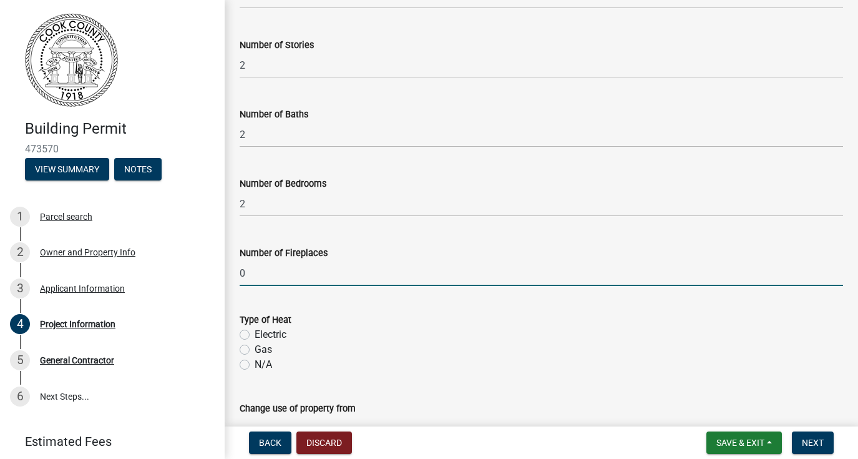
scroll to position [640, 0]
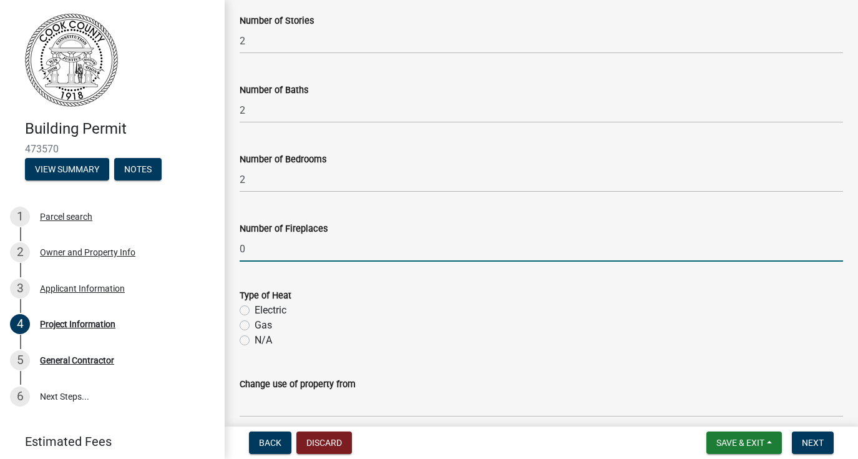
type input "0"
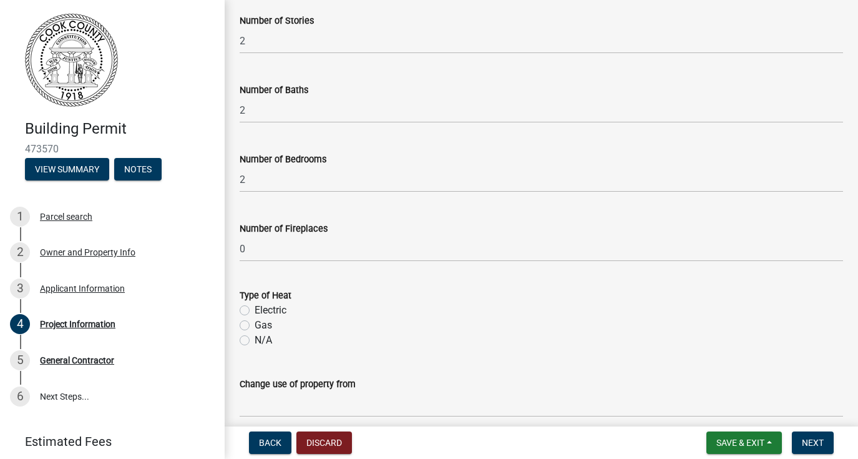
click at [255, 311] on label "Electric" at bounding box center [271, 310] width 32 height 15
click at [255, 311] on input "Electric" at bounding box center [259, 307] width 8 height 8
radio input "true"
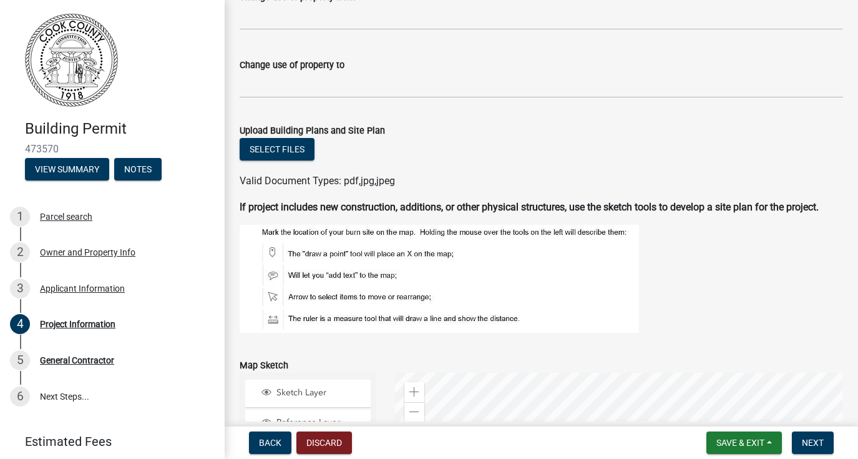
scroll to position [1033, 0]
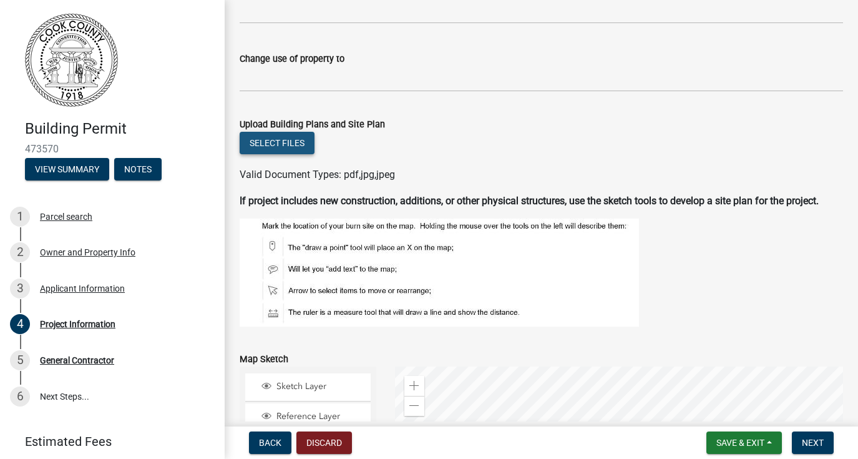
click at [295, 150] on button "Select files" at bounding box center [277, 143] width 75 height 22
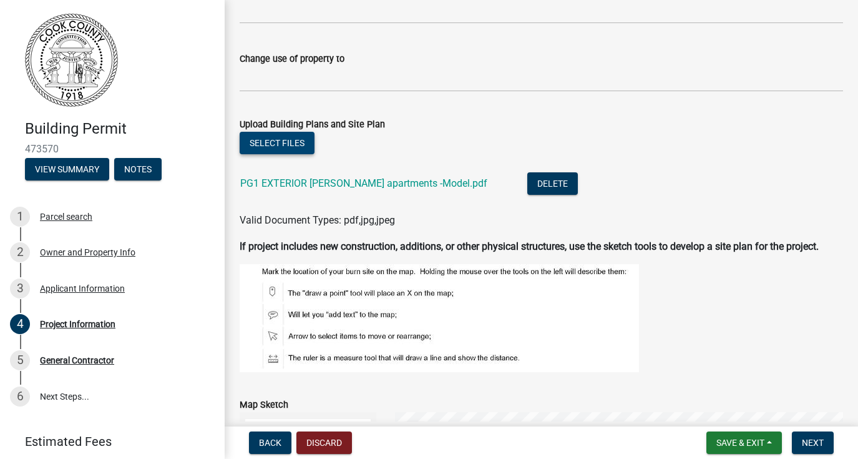
click at [284, 148] on button "Select files" at bounding box center [277, 143] width 75 height 22
click at [297, 144] on button "Select files" at bounding box center [277, 143] width 75 height 22
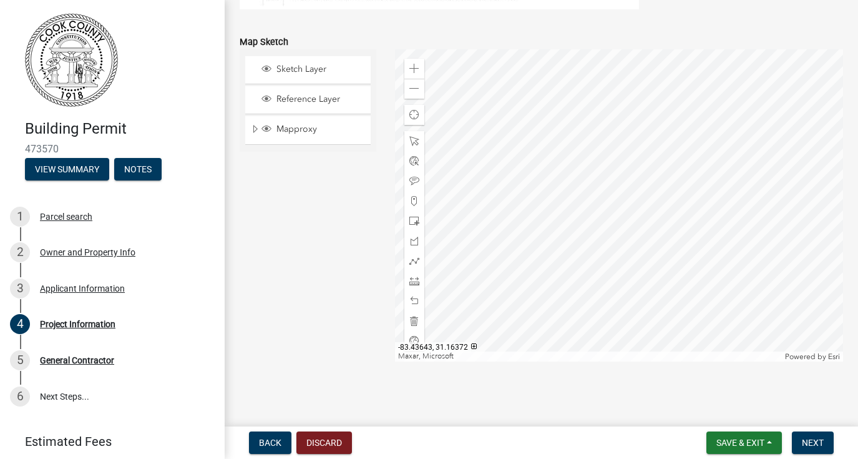
scroll to position [1452, 0]
click at [812, 435] on button "Next" at bounding box center [813, 442] width 42 height 22
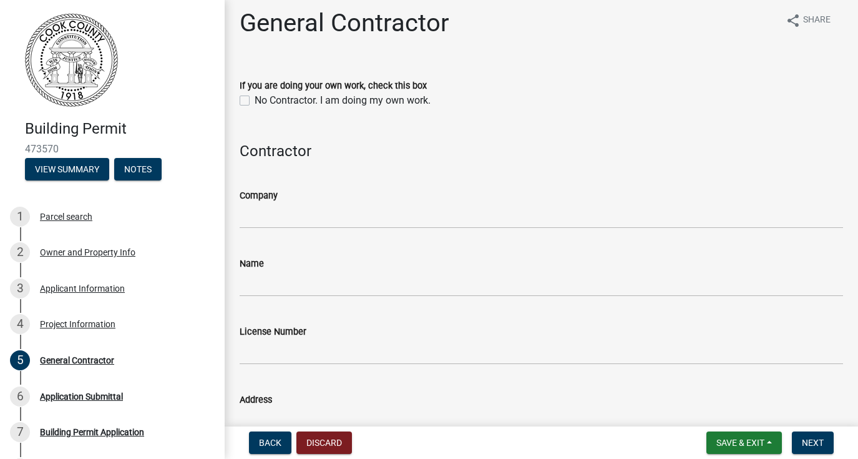
scroll to position [9, 0]
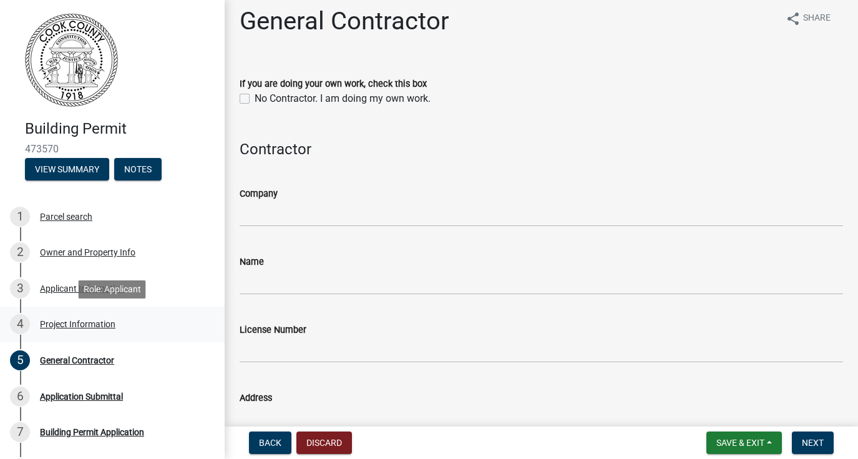
click at [99, 327] on div "Project Information" at bounding box center [78, 323] width 76 height 9
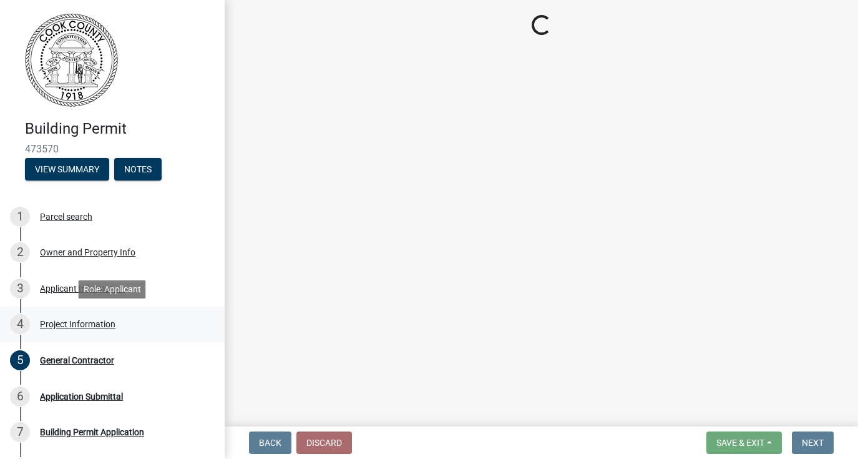
scroll to position [0, 0]
select select "86193521-df92-4050-845a-897e448d88ac"
select select "f413462a-a798-4a98-8478-fb6197e89690"
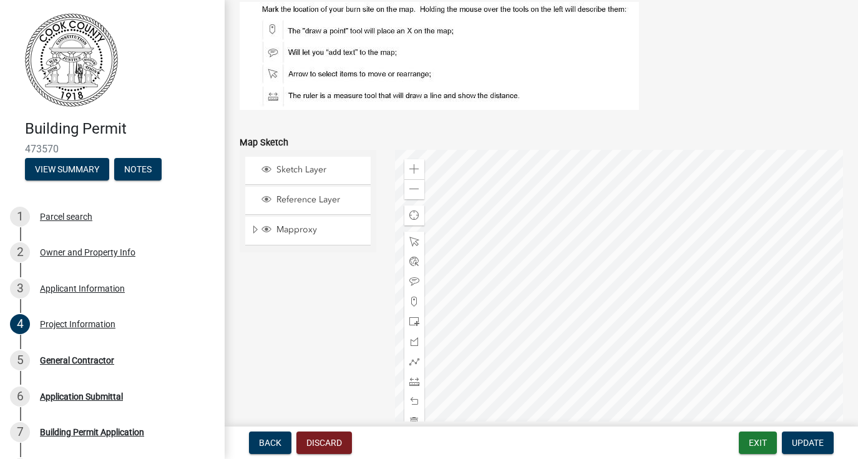
scroll to position [1357, 0]
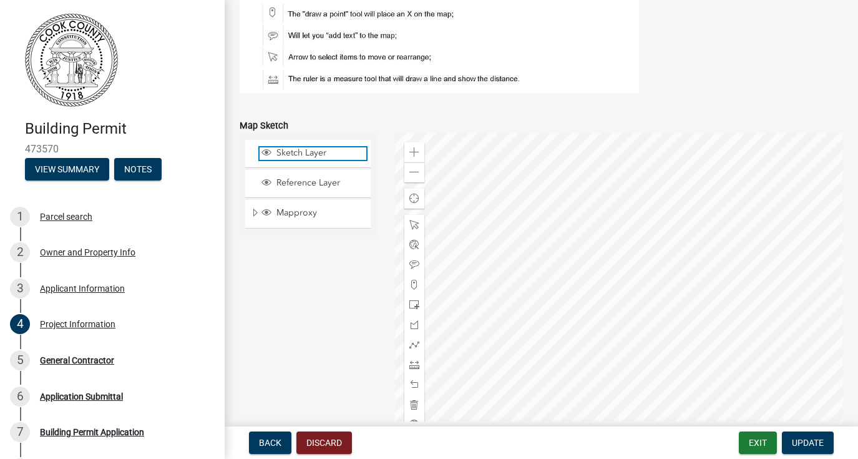
click at [343, 158] on span "Sketch Layer" at bounding box center [319, 152] width 93 height 11
click at [340, 188] on span "Reference Layer" at bounding box center [319, 182] width 93 height 11
click at [323, 188] on span "Reference Layer" at bounding box center [319, 182] width 93 height 11
click at [308, 158] on span "Sketch Layer" at bounding box center [319, 152] width 93 height 11
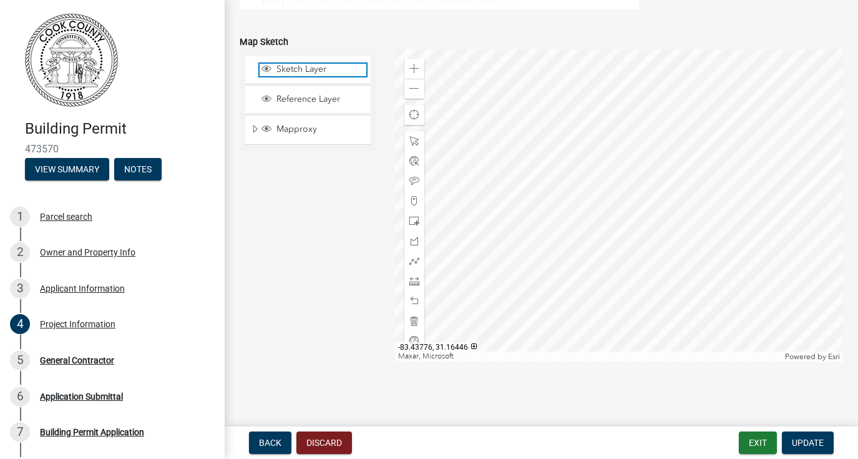
scroll to position [1455, 0]
click at [802, 436] on button "Update" at bounding box center [808, 442] width 52 height 22
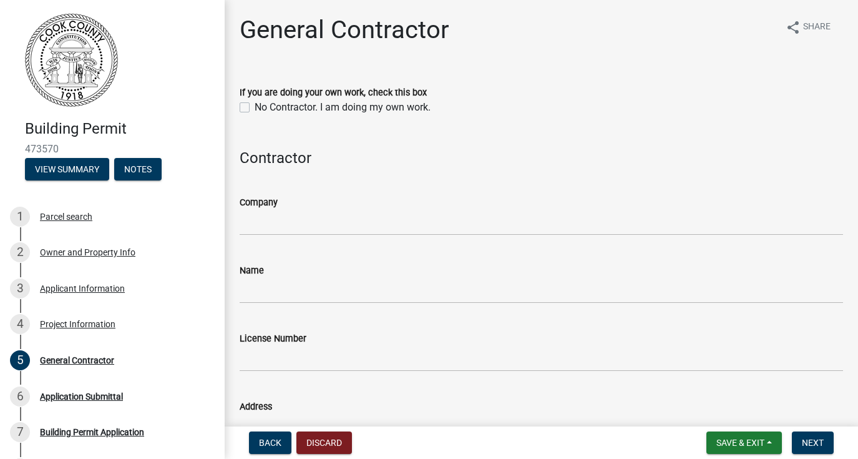
scroll to position [0, 0]
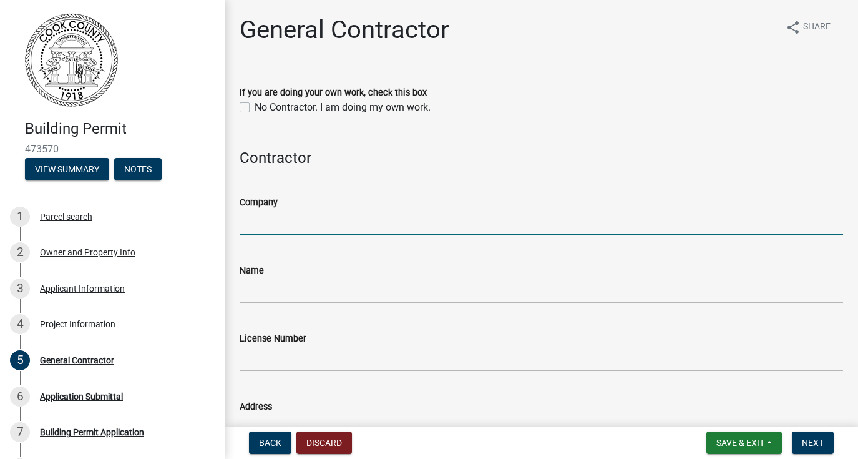
click at [320, 224] on input "Company" at bounding box center [541, 223] width 603 height 26
type input "[PERSON_NAME] investments llc"
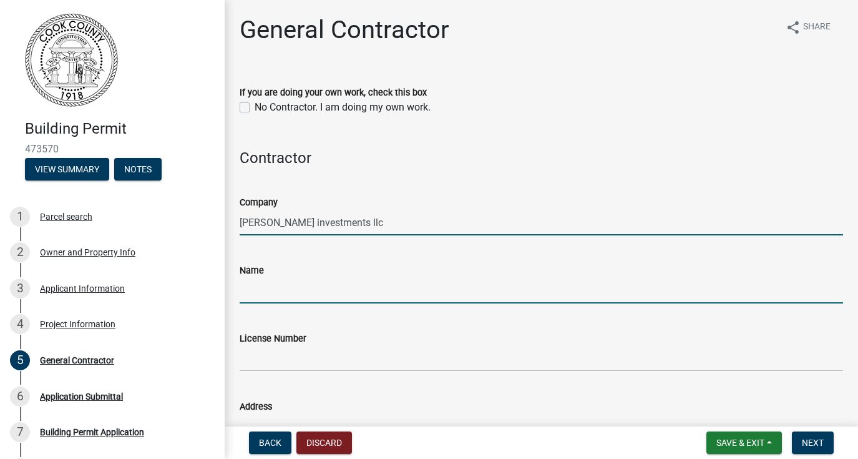
click at [311, 280] on input "Name" at bounding box center [541, 291] width 603 height 26
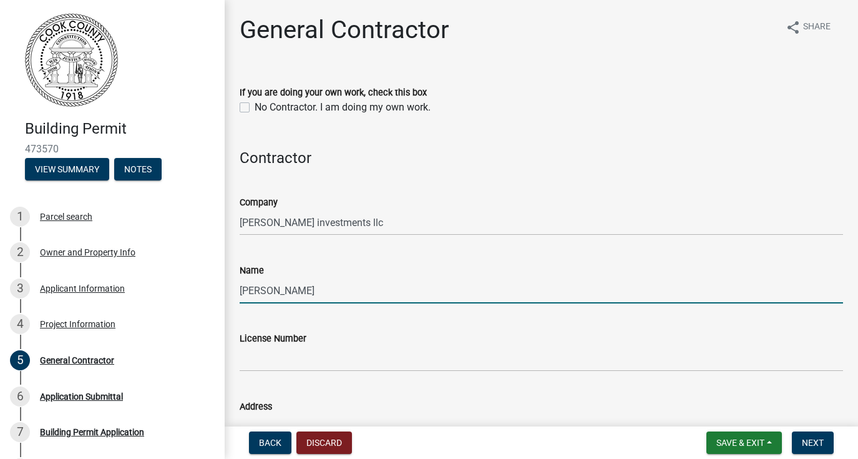
type input "[PERSON_NAME]"
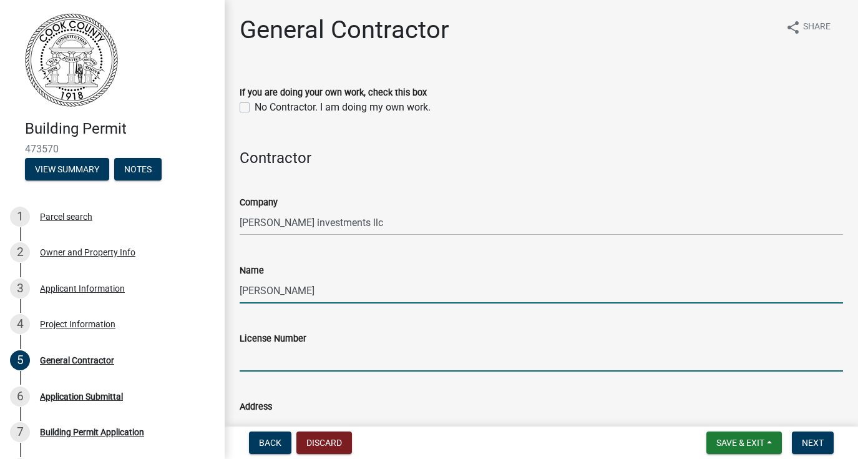
click at [286, 358] on input "License Number" at bounding box center [541, 359] width 603 height 26
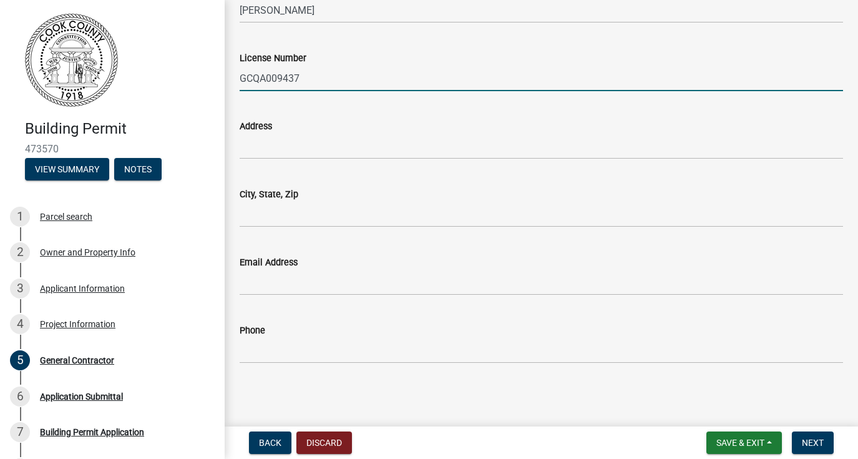
scroll to position [280, 0]
type input "GCQA009437"
click at [343, 140] on input "Address" at bounding box center [541, 147] width 603 height 26
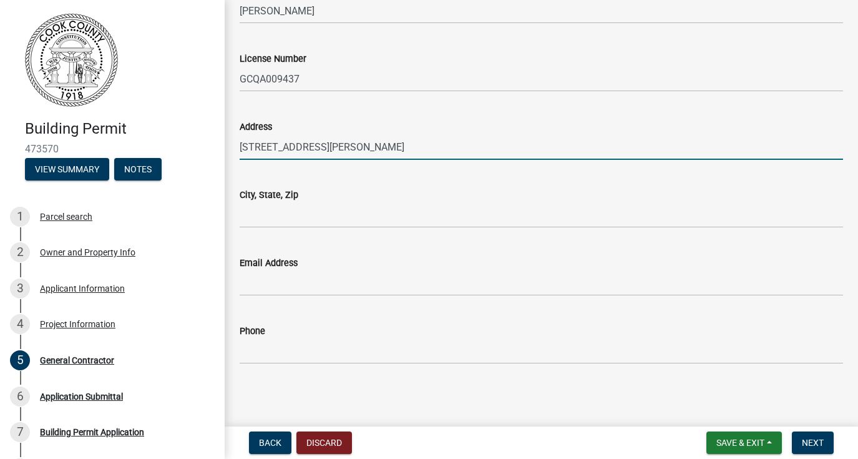
type input "[STREET_ADDRESS][PERSON_NAME]"
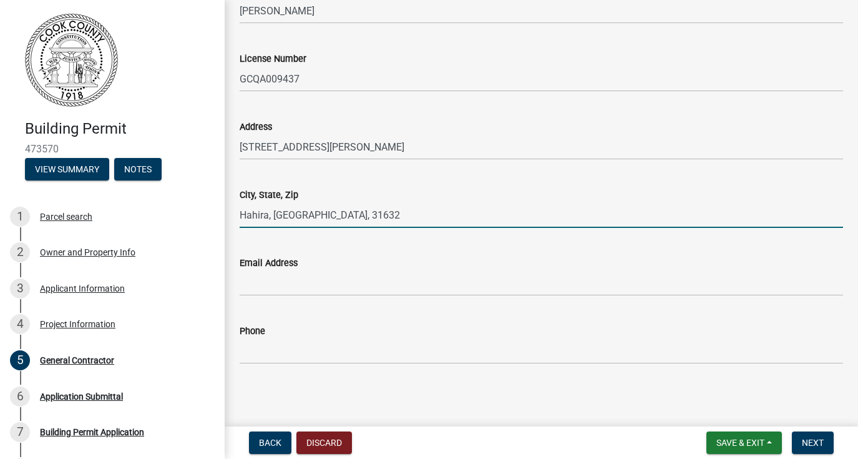
type input "Hahira, [GEOGRAPHIC_DATA], 31632"
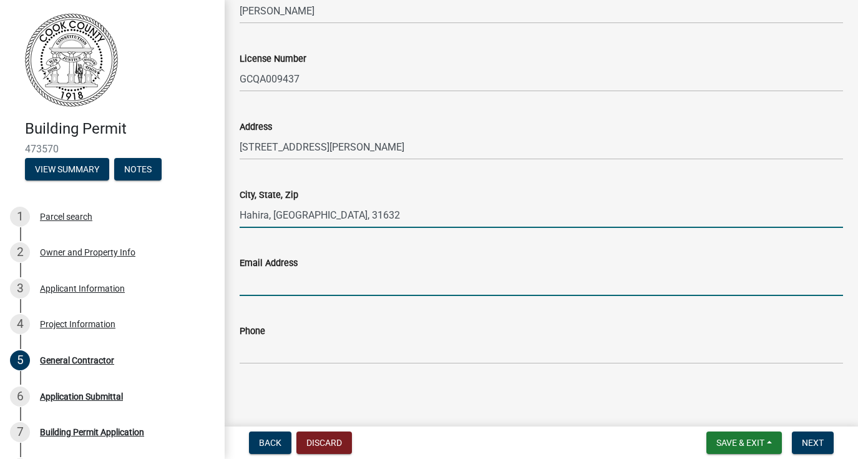
click at [303, 273] on input "Email Address" at bounding box center [541, 283] width 603 height 26
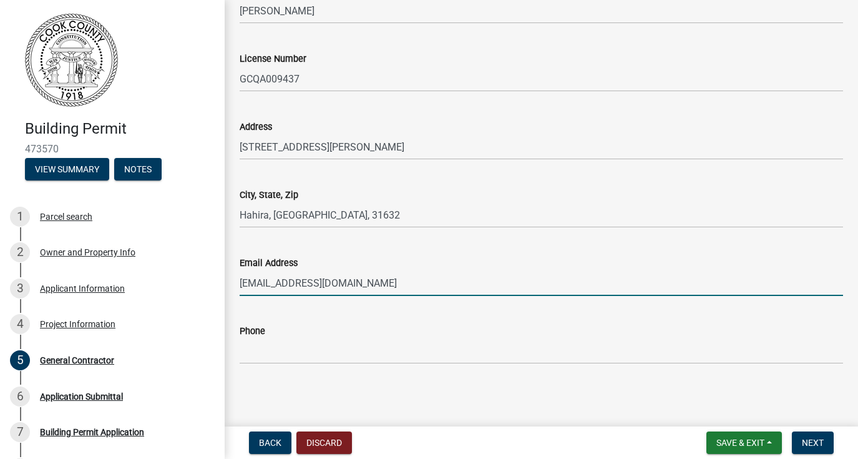
type input "[EMAIL_ADDRESS][DOMAIN_NAME]"
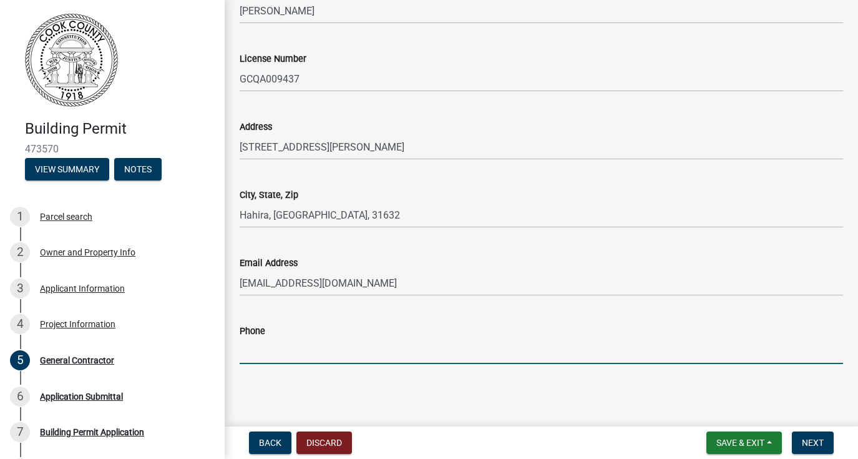
click at [273, 347] on input "Phone" at bounding box center [541, 351] width 603 height 26
type input "[PHONE_NUMBER]"
click at [808, 436] on button "Next" at bounding box center [813, 442] width 42 height 22
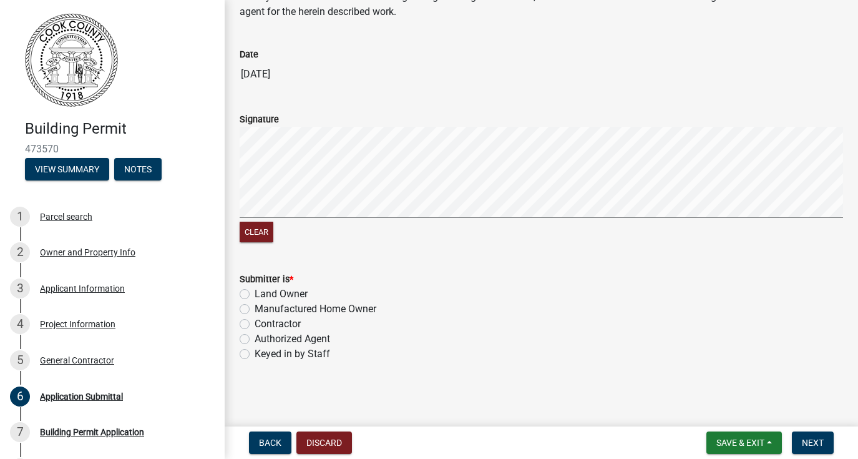
scroll to position [120, 0]
click at [255, 296] on label "Land Owner" at bounding box center [281, 294] width 53 height 15
click at [255, 295] on input "Land Owner" at bounding box center [259, 291] width 8 height 8
radio input "true"
click at [255, 339] on label "Authorized Agent" at bounding box center [293, 339] width 76 height 15
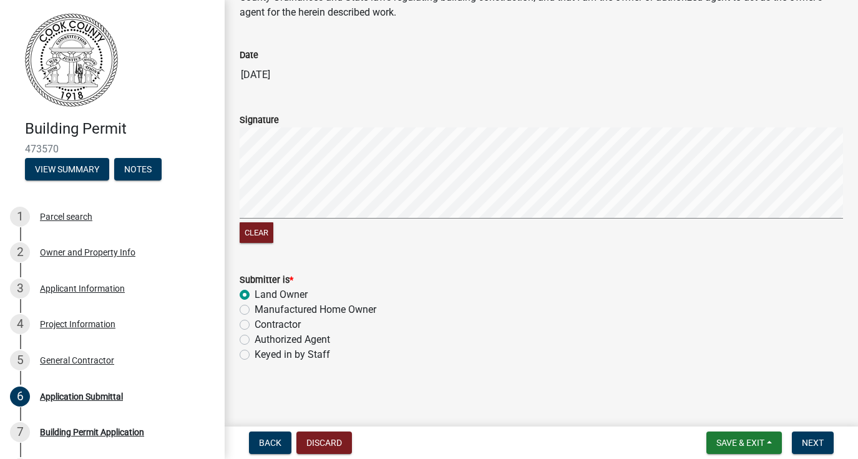
click at [255, 339] on input "Authorized Agent" at bounding box center [259, 336] width 8 height 8
radio input "true"
click at [255, 294] on label "Land Owner" at bounding box center [281, 294] width 53 height 15
click at [255, 294] on input "Land Owner" at bounding box center [259, 291] width 8 height 8
radio input "true"
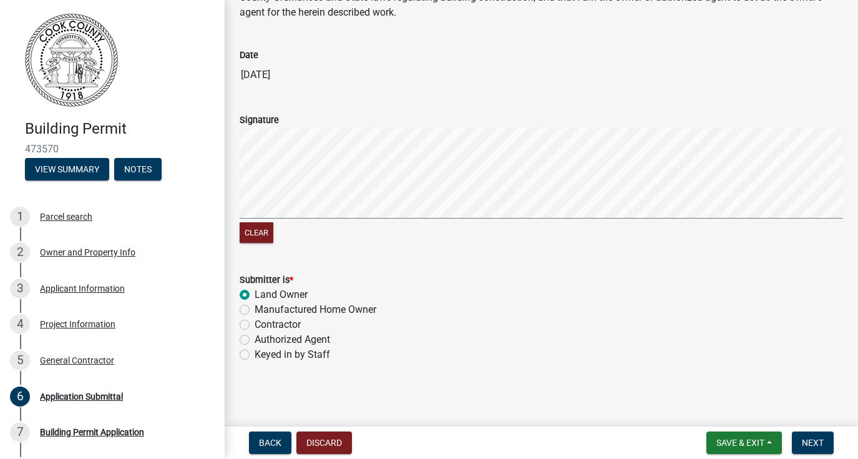
click at [255, 337] on label "Authorized Agent" at bounding box center [293, 339] width 76 height 15
click at [255, 337] on input "Authorized Agent" at bounding box center [259, 336] width 8 height 8
radio input "true"
click at [812, 437] on span "Next" at bounding box center [813, 442] width 22 height 10
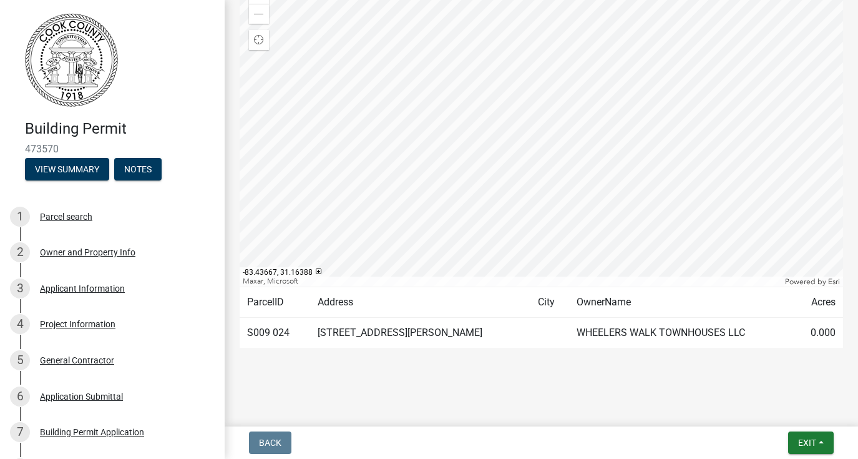
scroll to position [214, 0]
click at [811, 444] on span "Exit" at bounding box center [807, 442] width 18 height 10
click at [669, 436] on div "Back Exit Save Save & Exit" at bounding box center [541, 442] width 613 height 22
click at [797, 436] on button "Exit" at bounding box center [811, 442] width 46 height 22
click at [769, 384] on button "Save" at bounding box center [784, 380] width 100 height 30
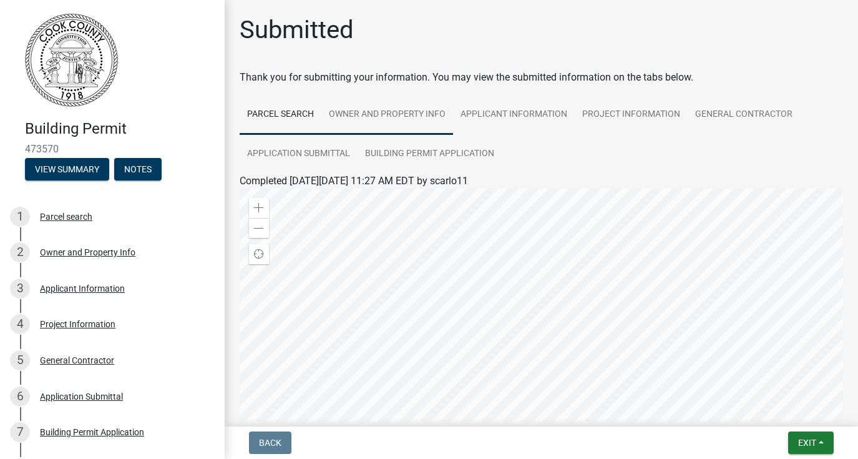
scroll to position [0, 0]
